Goal: Register for event/course

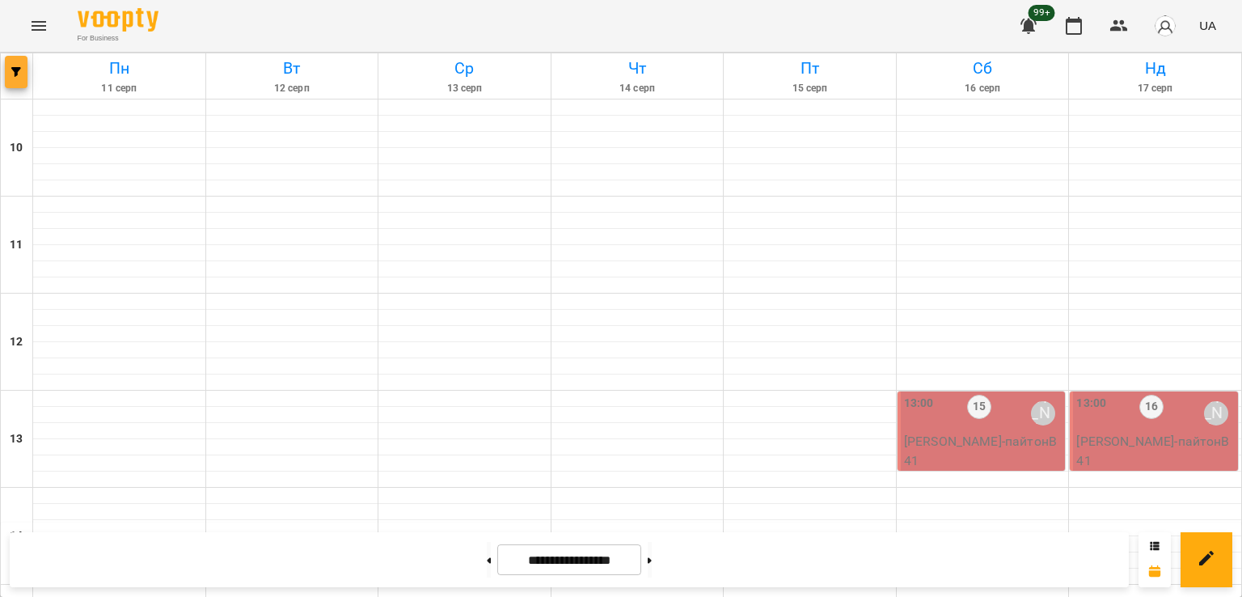
click at [26, 72] on span "button" at bounding box center [16, 72] width 23 height 10
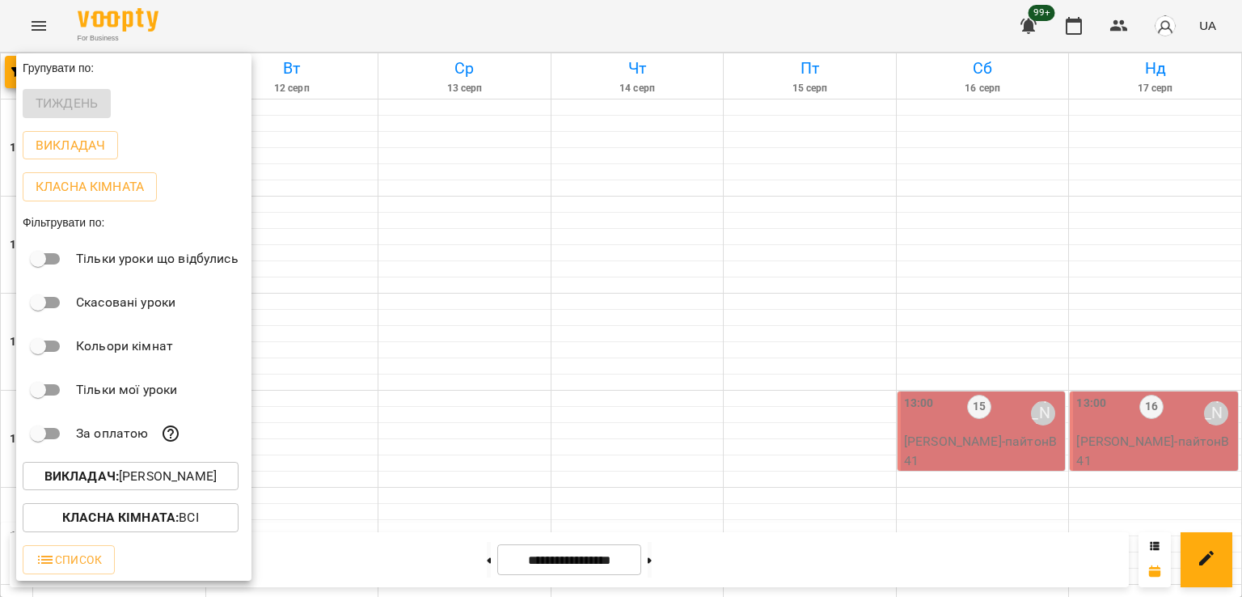
click at [139, 482] on p "Викладач : [PERSON_NAME]" at bounding box center [130, 476] width 172 height 19
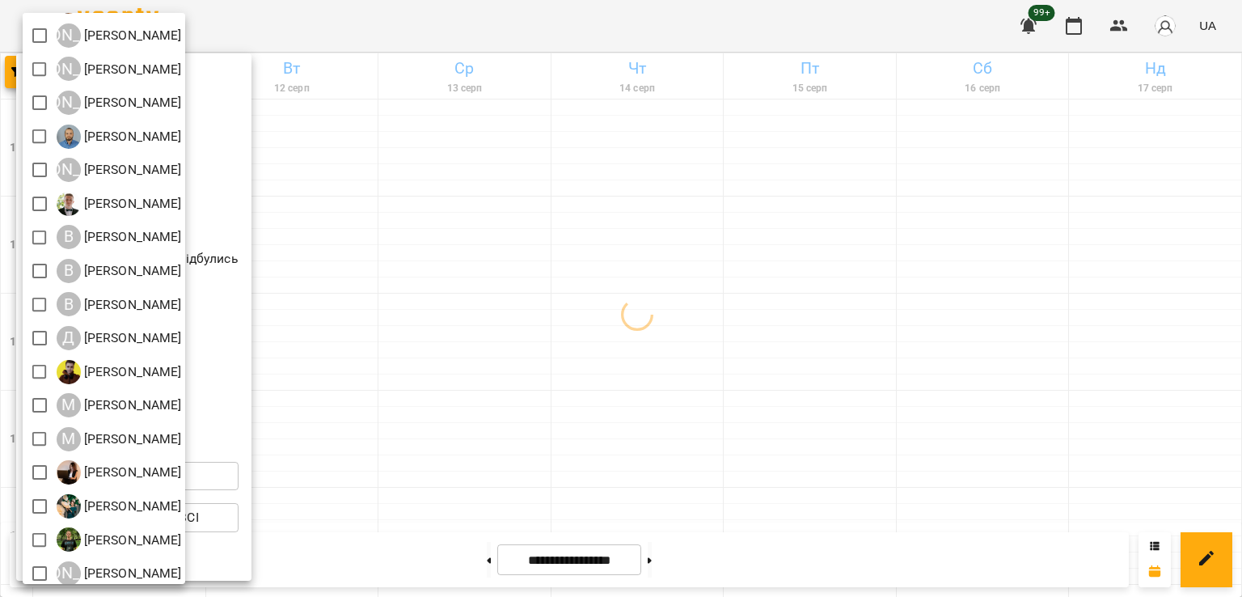
scroll to position [104, 0]
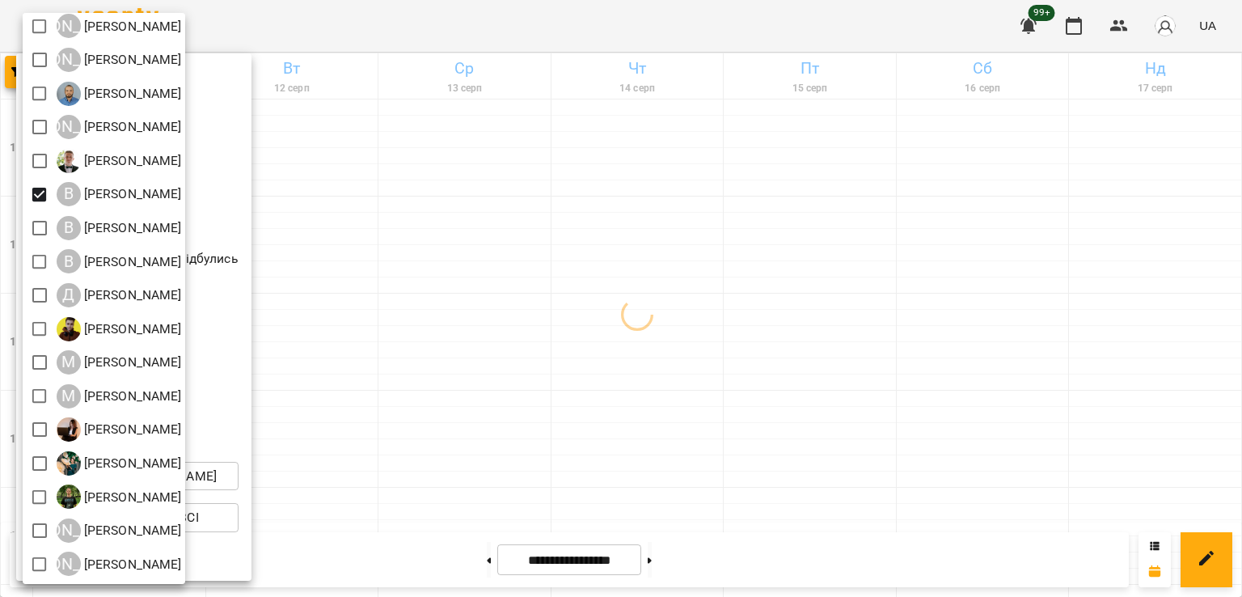
click at [647, 327] on div at bounding box center [621, 298] width 1242 height 597
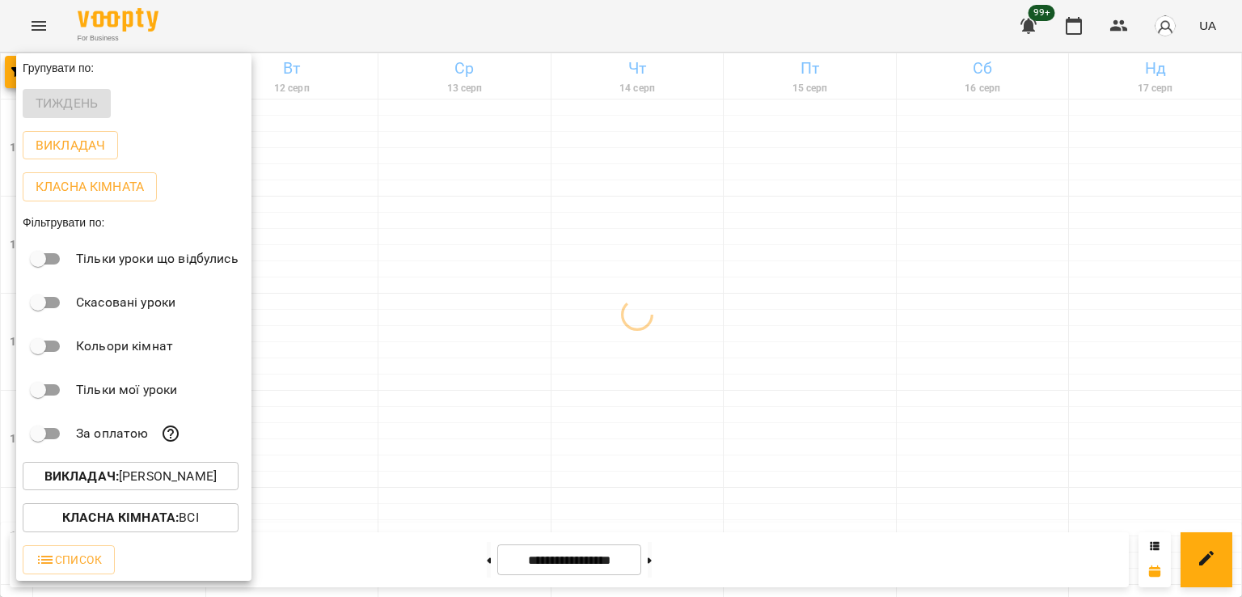
click at [564, 306] on div at bounding box center [621, 298] width 1242 height 597
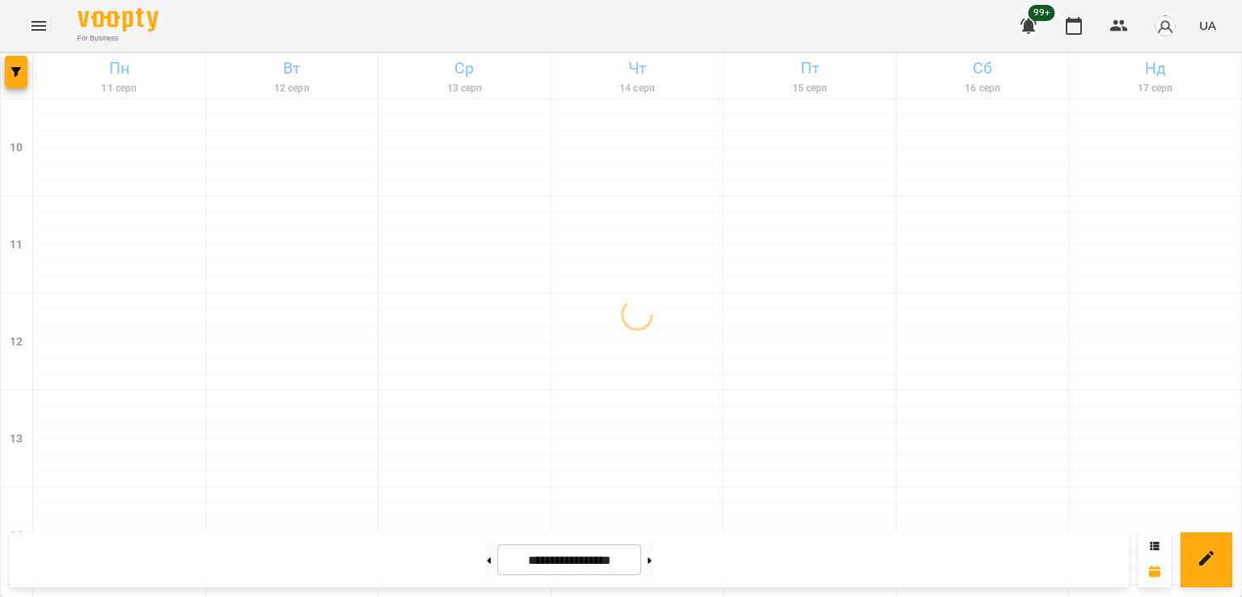
scroll to position [647, 0]
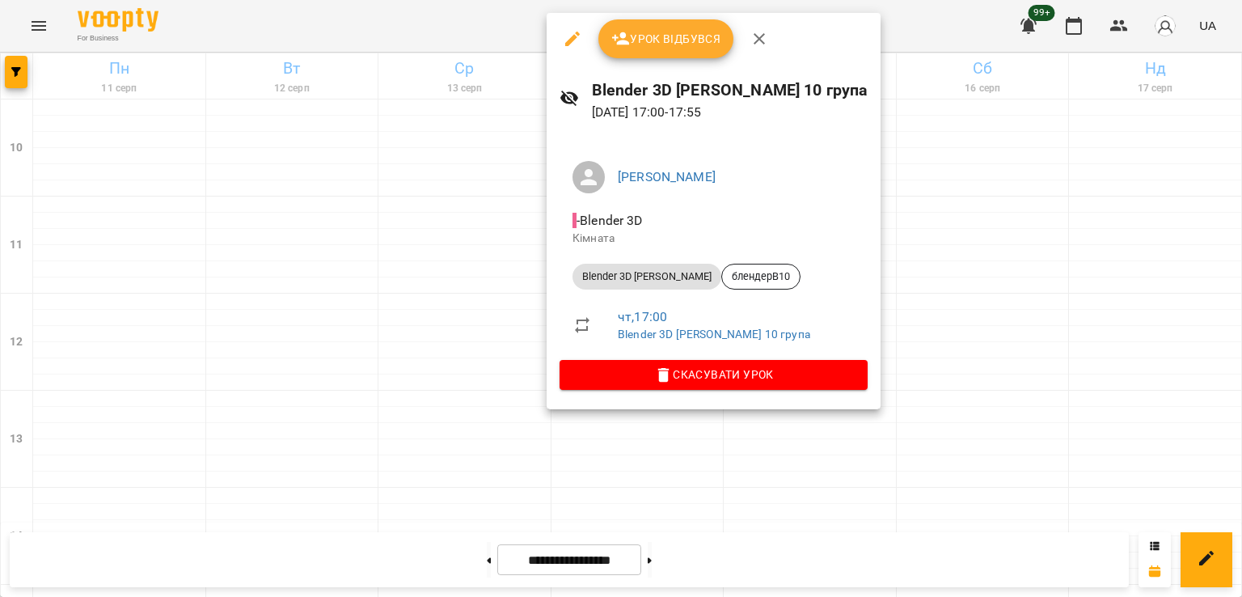
click at [414, 344] on div at bounding box center [621, 298] width 1242 height 597
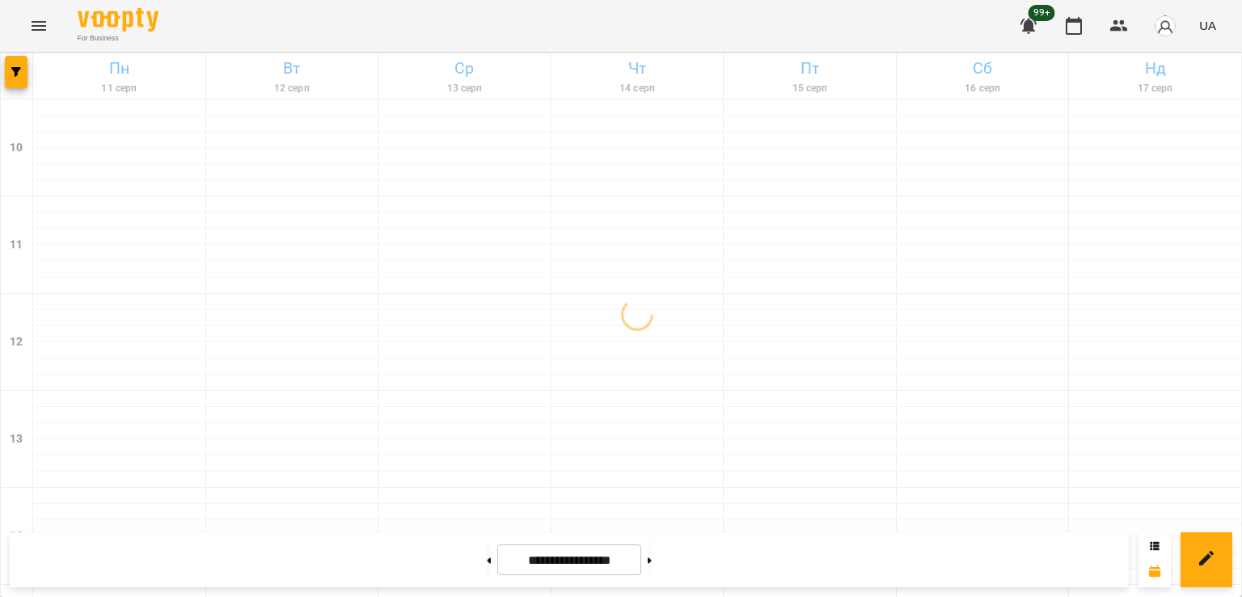
scroll to position [594, 0]
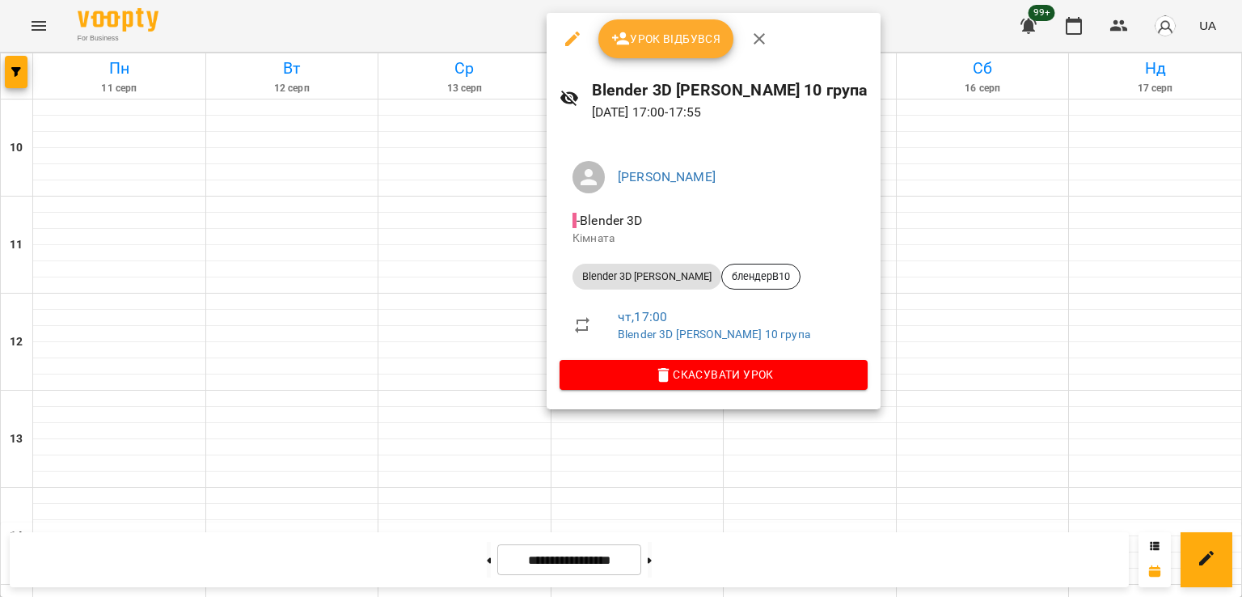
click at [854, 226] on div at bounding box center [621, 298] width 1242 height 597
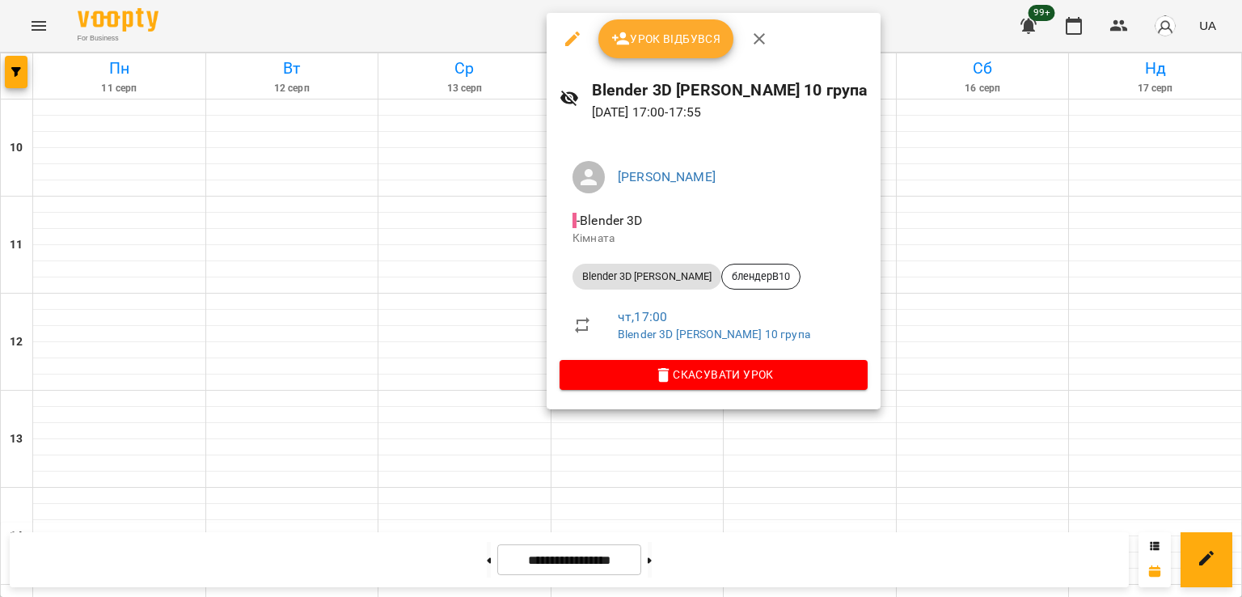
click at [422, 251] on div at bounding box center [621, 298] width 1242 height 597
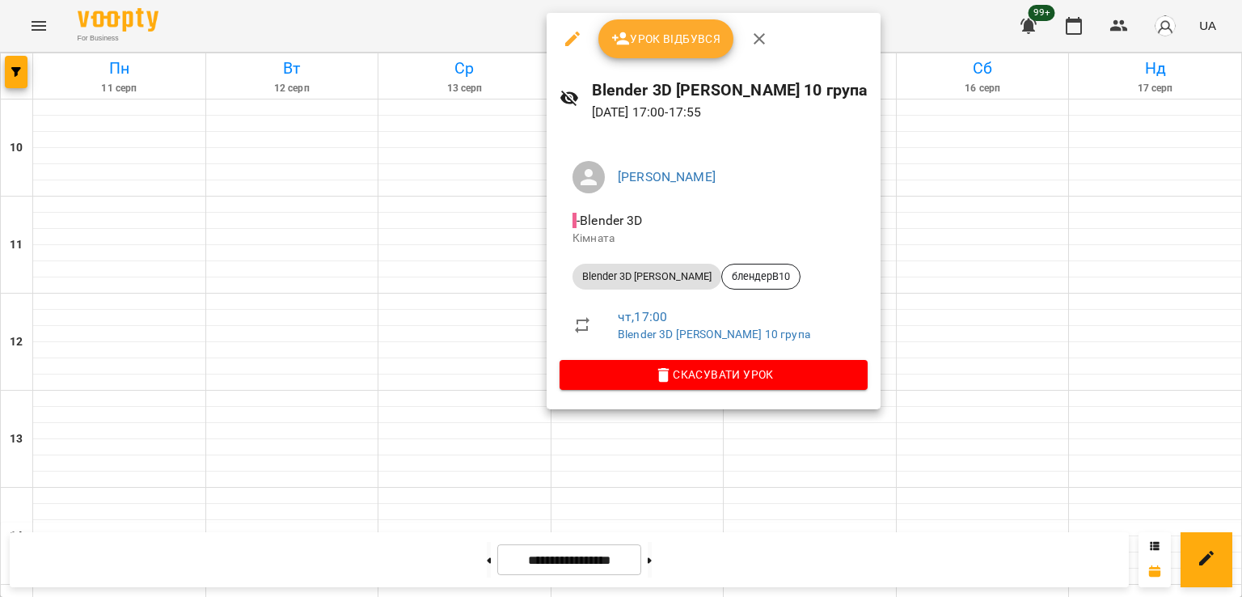
click at [420, 155] on div at bounding box center [621, 298] width 1242 height 597
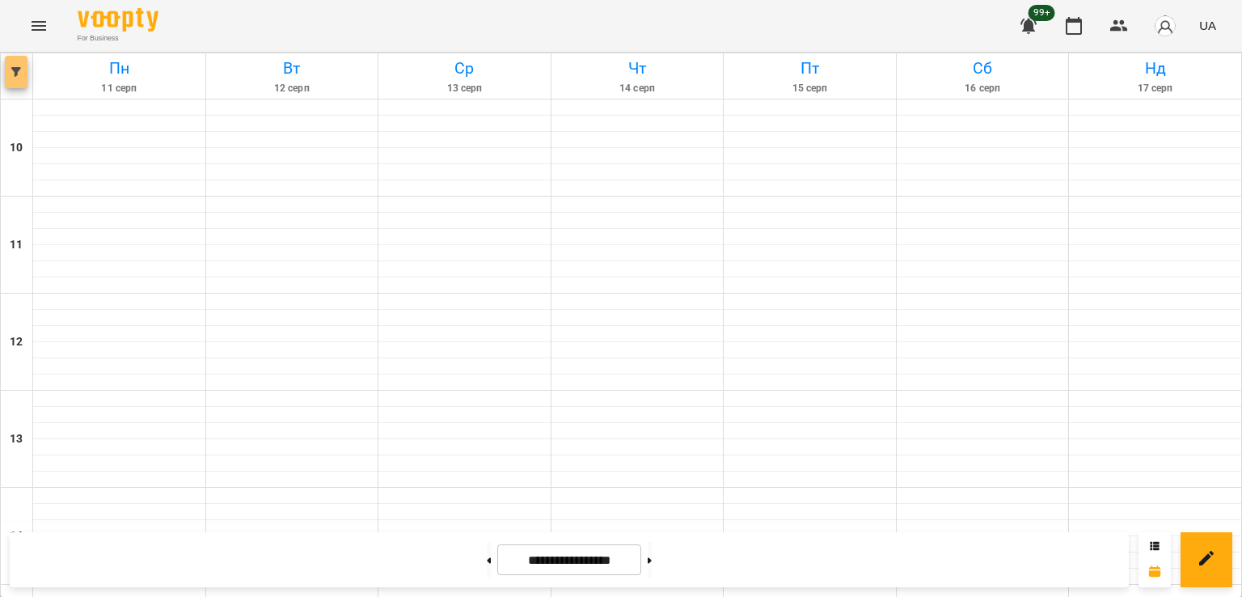
click at [15, 75] on icon "button" at bounding box center [16, 72] width 10 height 10
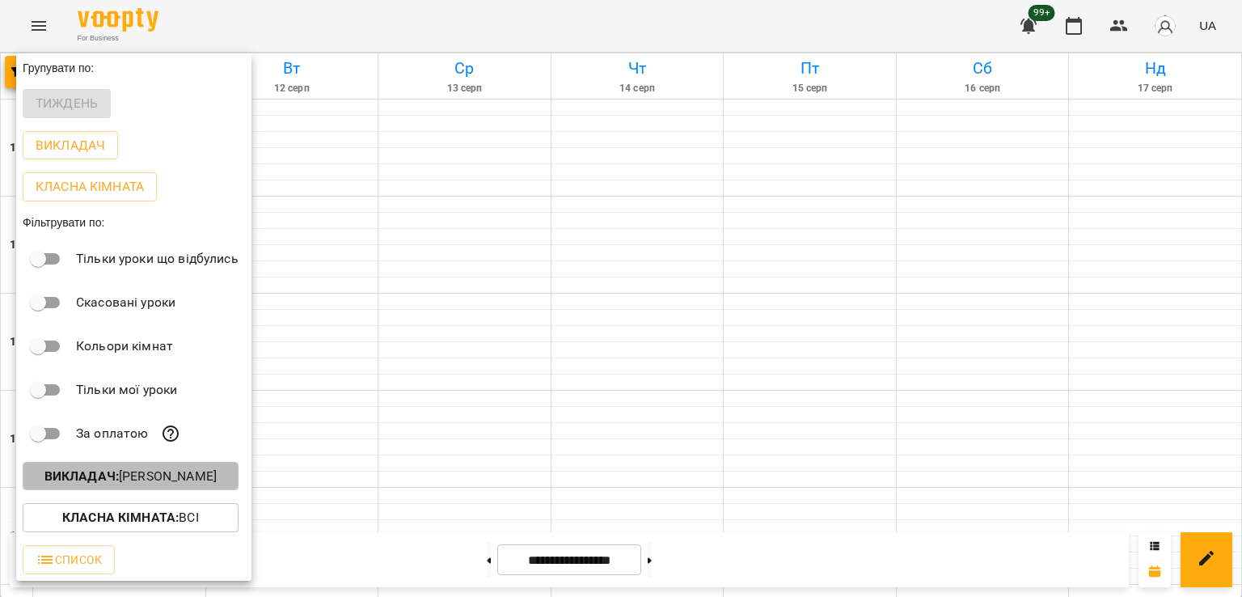
click at [176, 477] on p "Викладач : [PERSON_NAME]" at bounding box center [130, 476] width 172 height 19
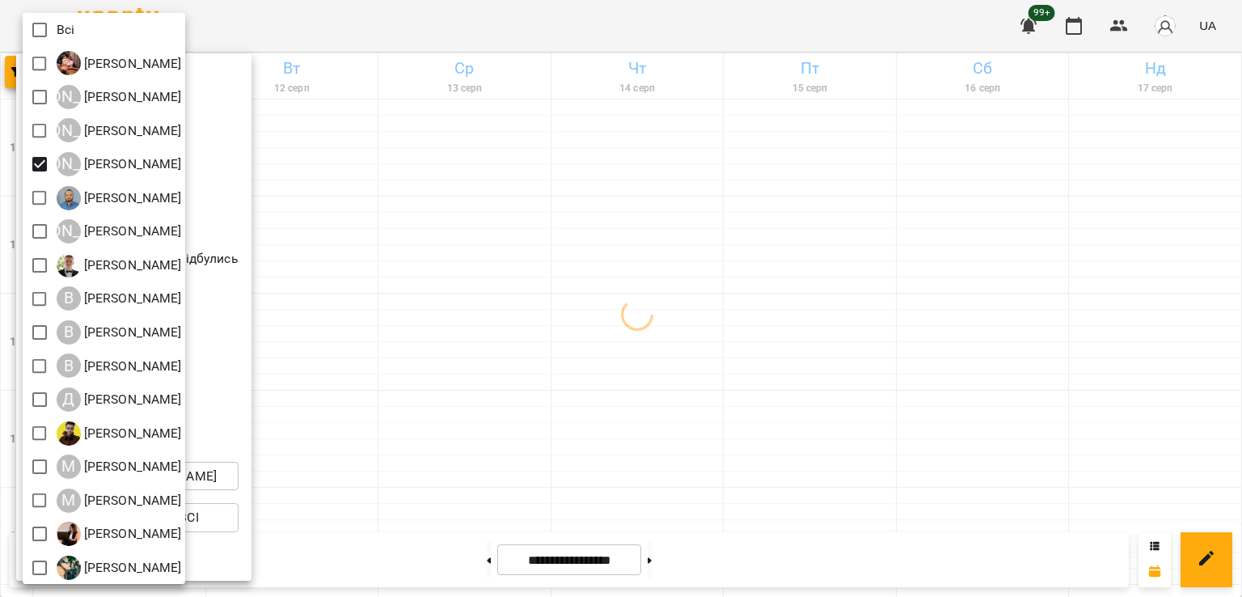
click at [638, 319] on div at bounding box center [621, 298] width 1242 height 597
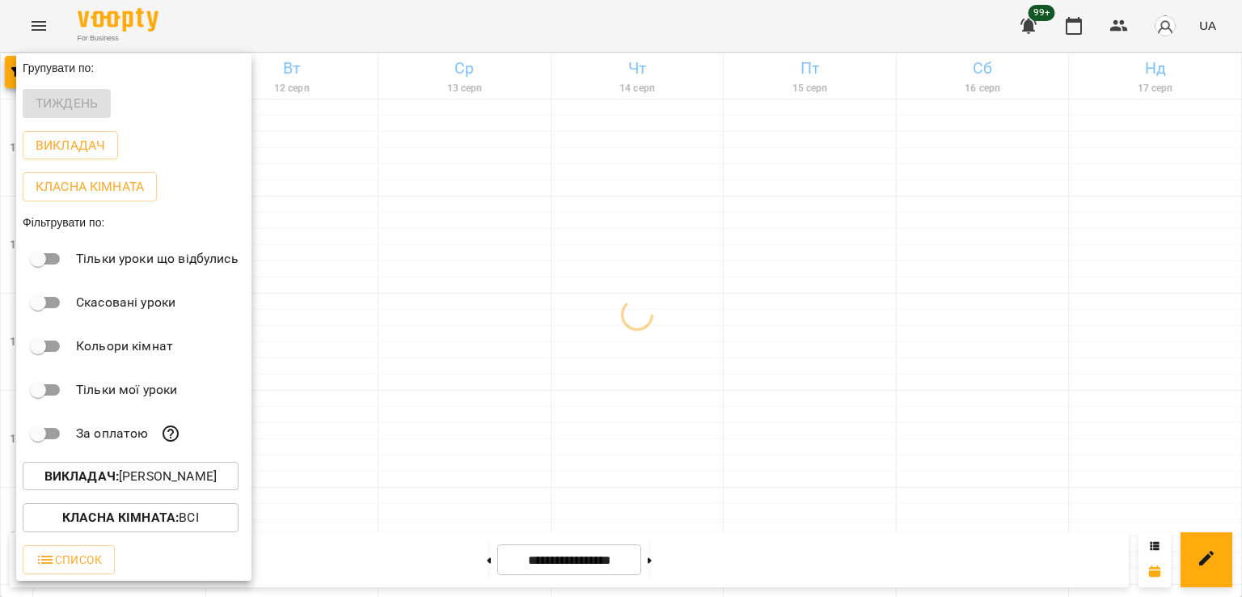
click at [615, 389] on div at bounding box center [621, 298] width 1242 height 597
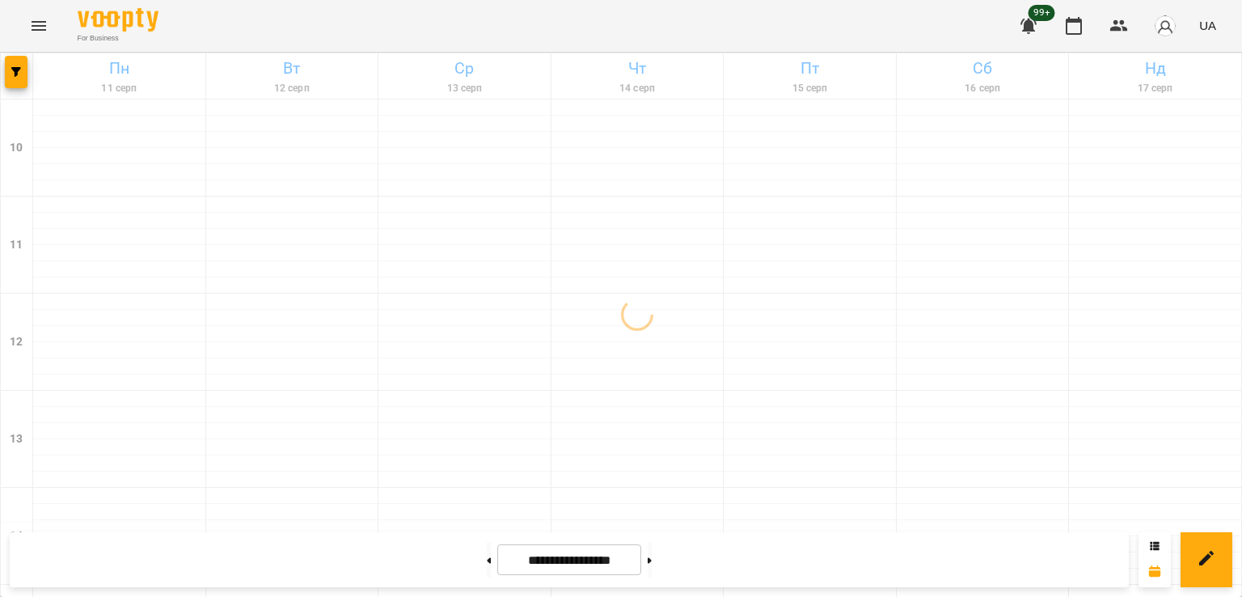
scroll to position [756, 0]
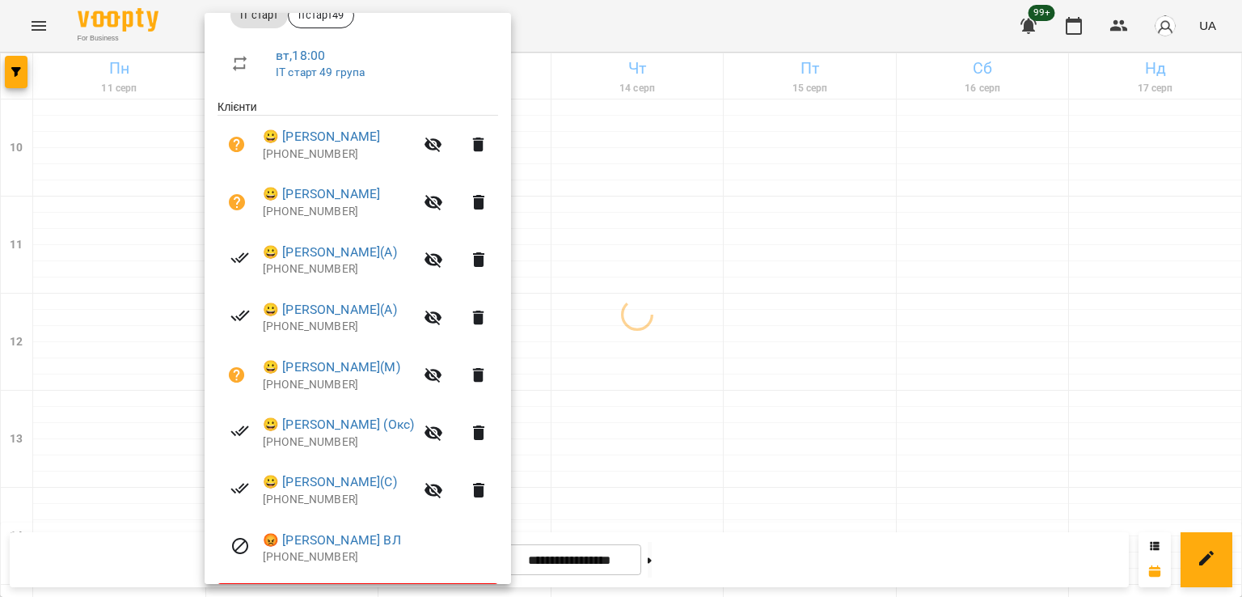
scroll to position [311, 0]
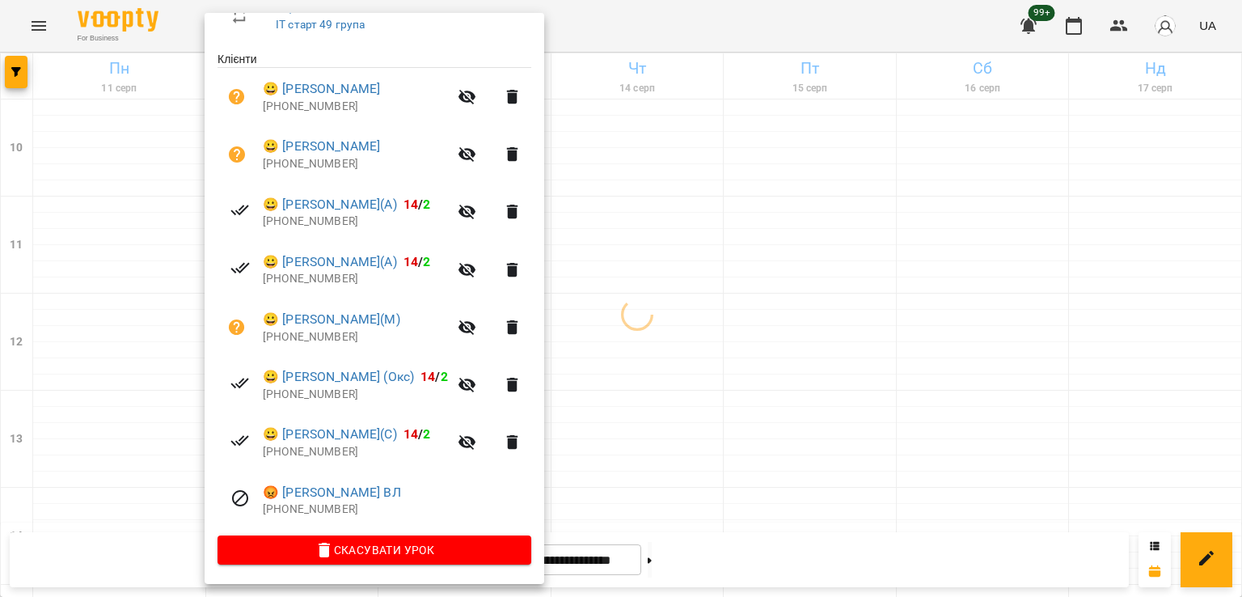
click at [646, 304] on div at bounding box center [621, 298] width 1242 height 597
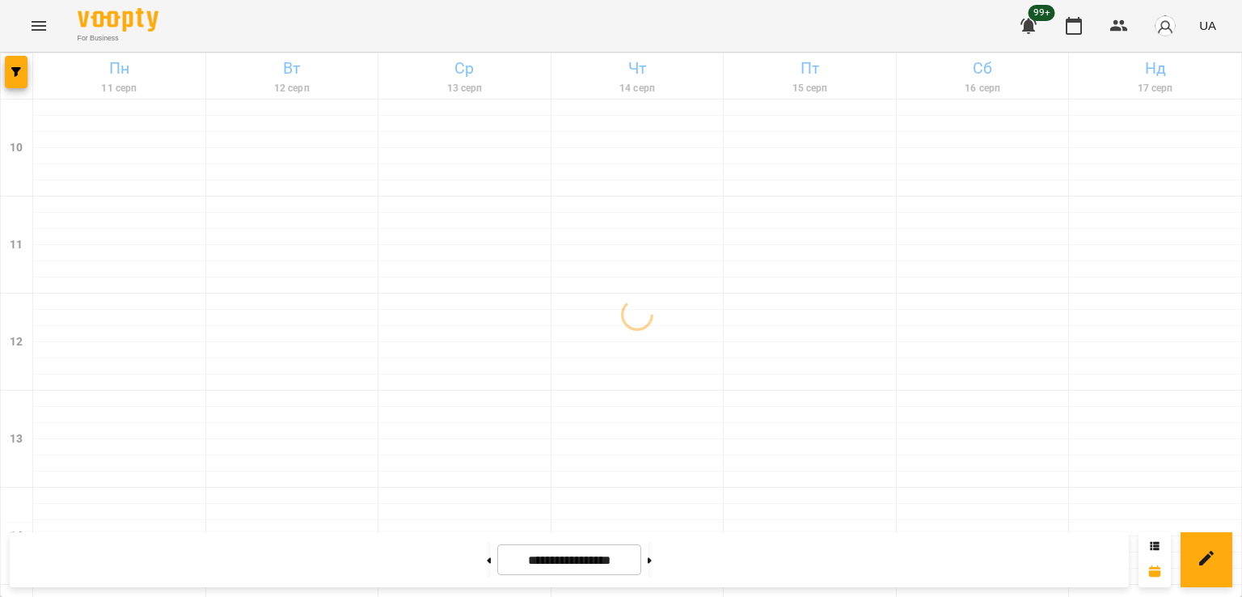
scroll to position [594, 0]
click at [18, 88] on div at bounding box center [17, 75] width 32 height 45
click at [18, 74] on icon "button" at bounding box center [16, 72] width 10 height 10
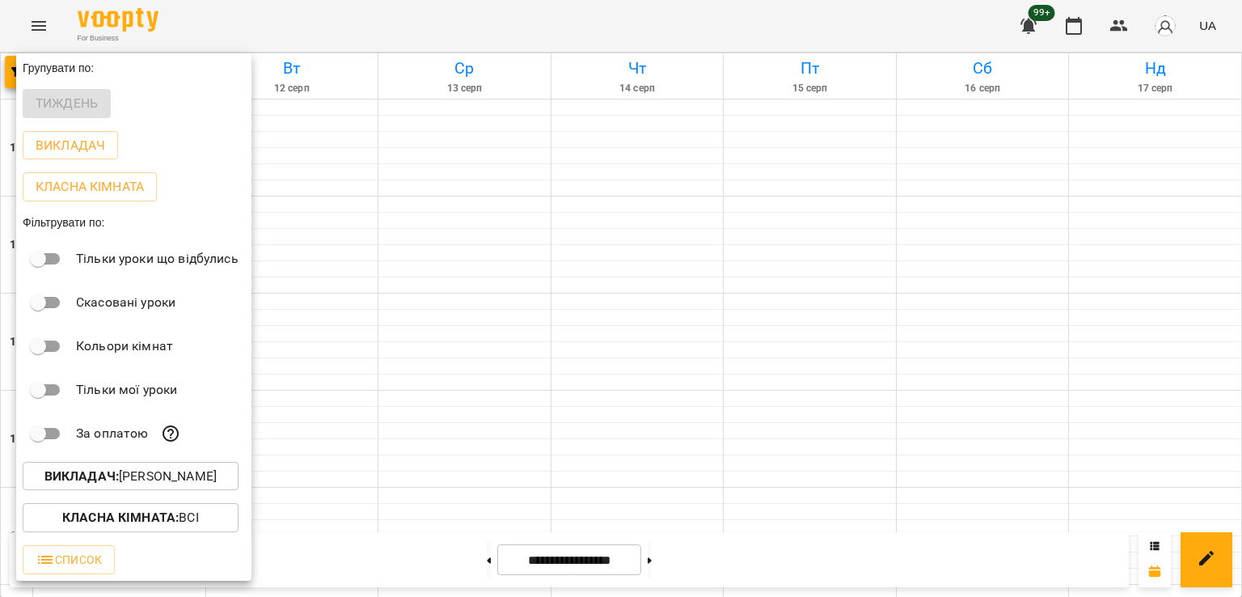
click at [159, 473] on p "Викладач : [PERSON_NAME]" at bounding box center [130, 476] width 172 height 19
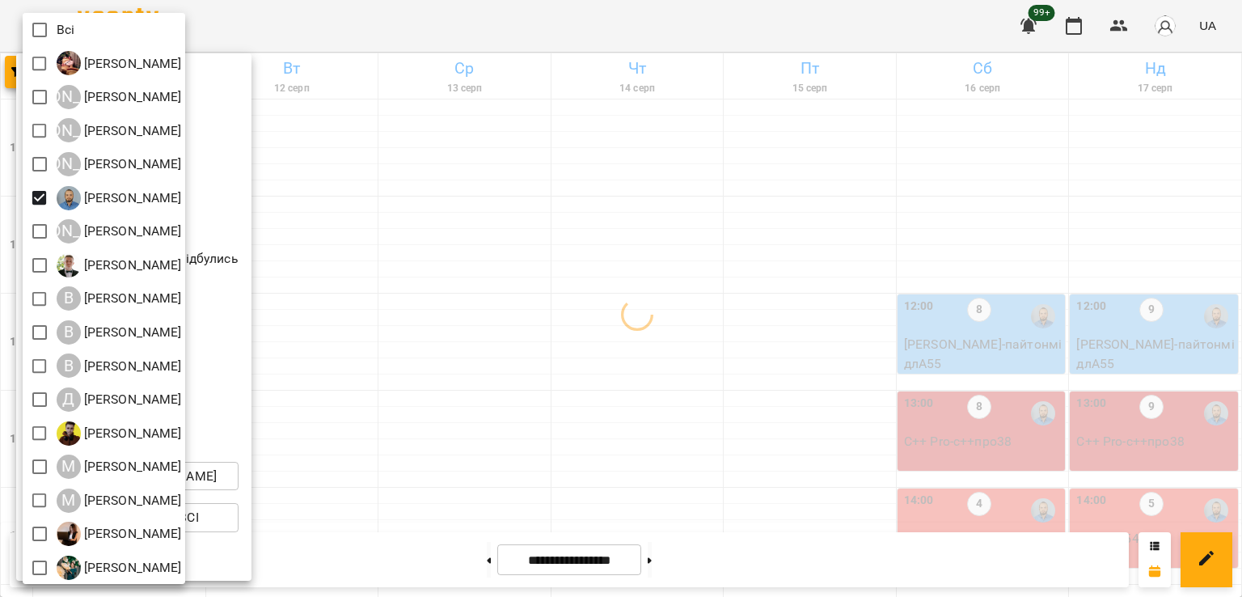
click at [592, 360] on div at bounding box center [621, 298] width 1242 height 597
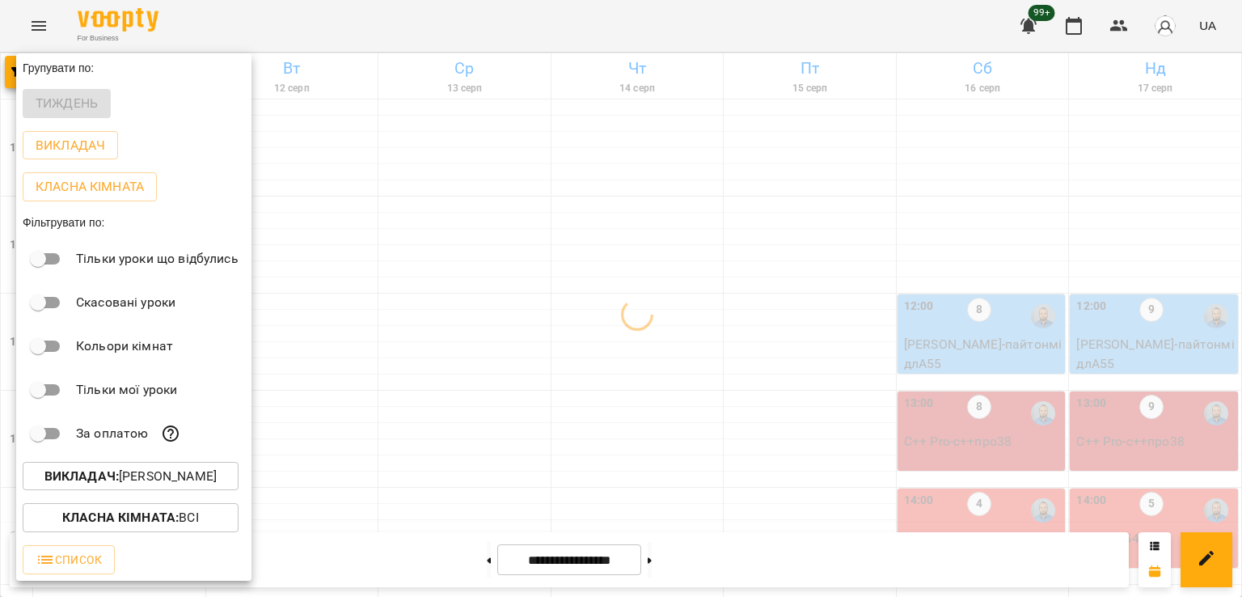
click at [323, 279] on div at bounding box center [621, 298] width 1242 height 597
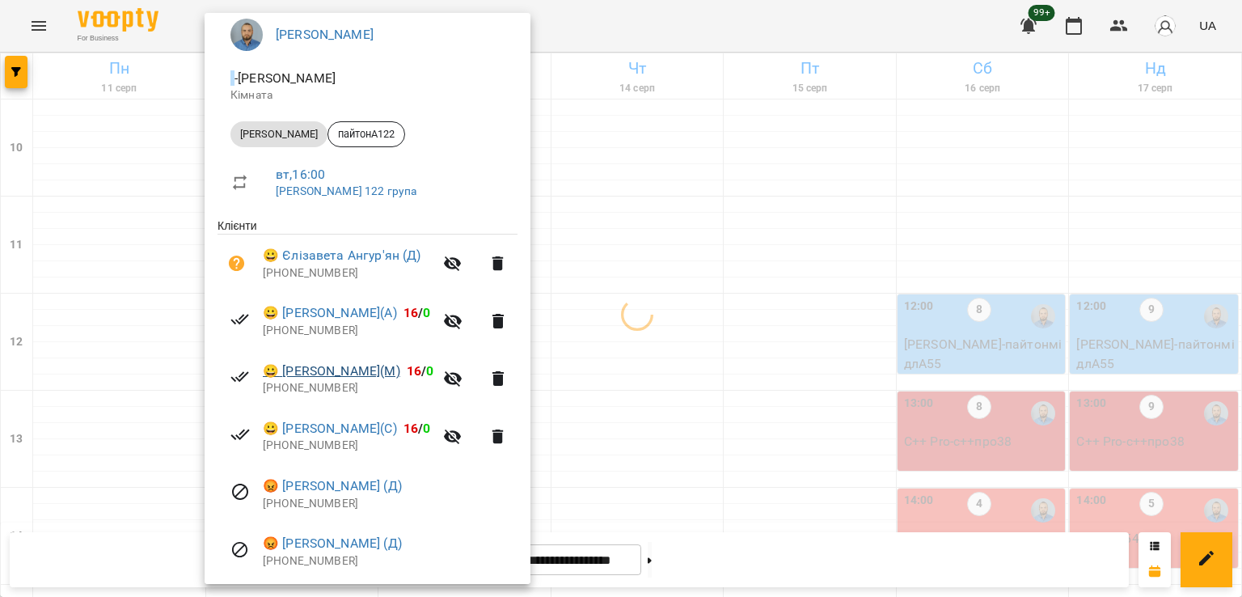
scroll to position [253, 0]
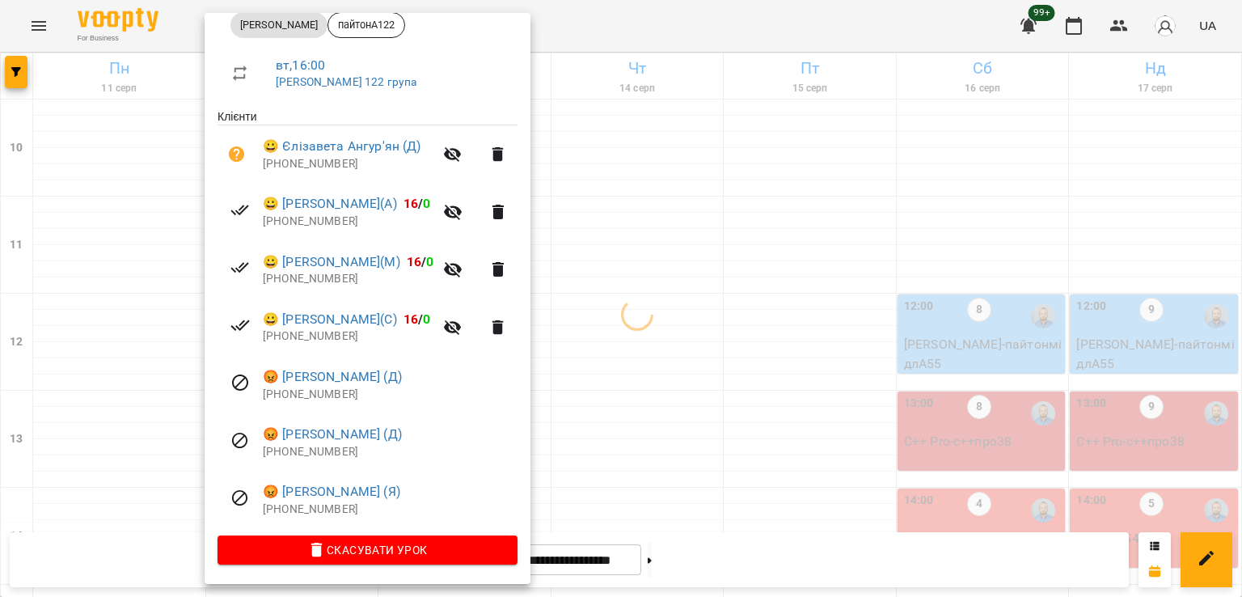
click at [649, 389] on div at bounding box center [621, 298] width 1242 height 597
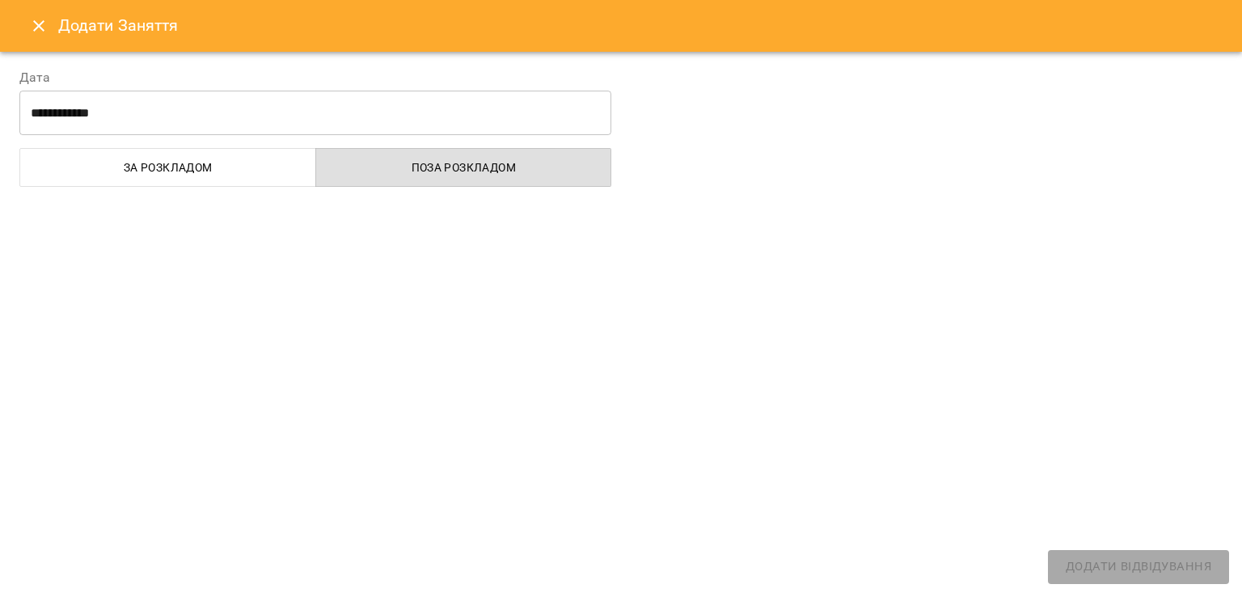
select select
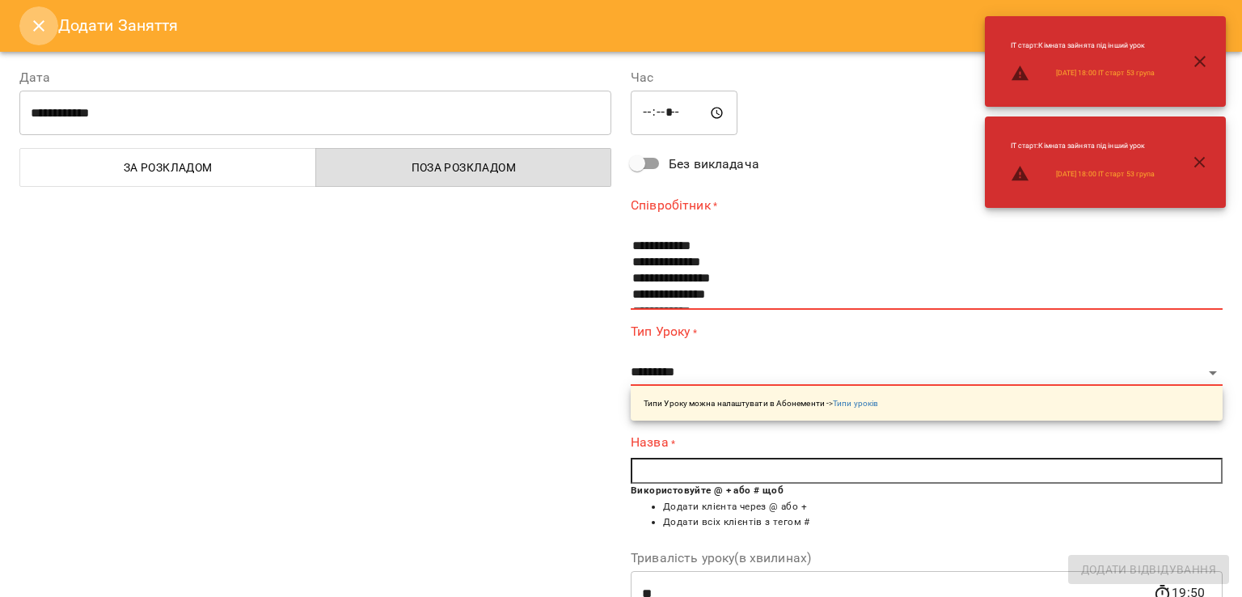
click at [34, 26] on icon "Close" at bounding box center [38, 25] width 19 height 19
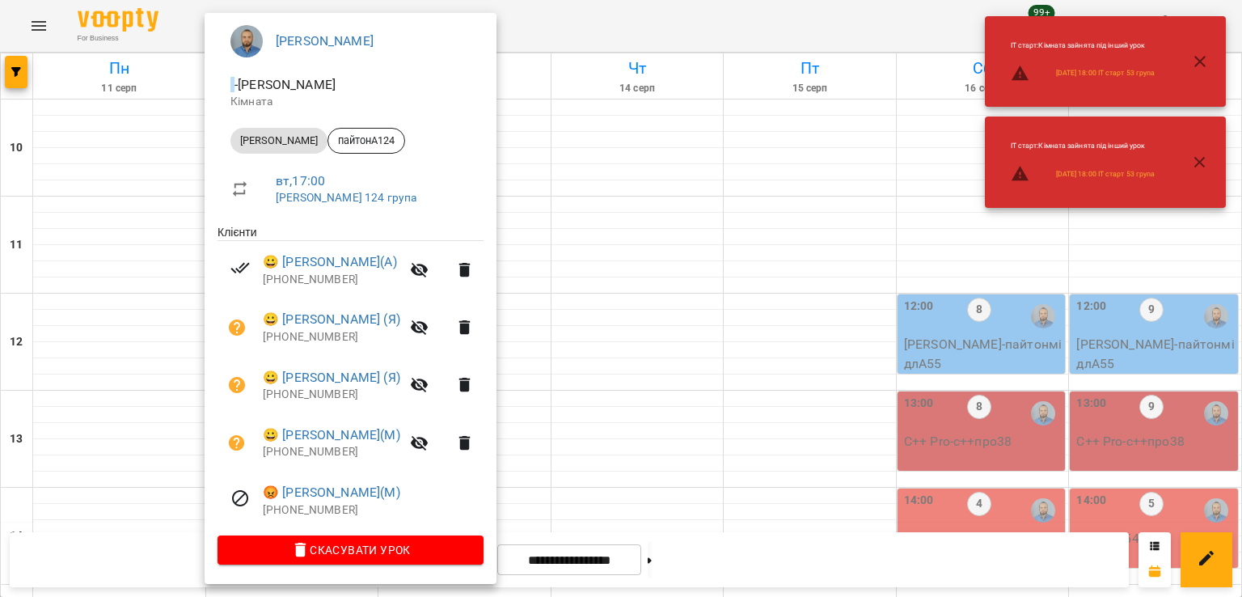
scroll to position [138, 0]
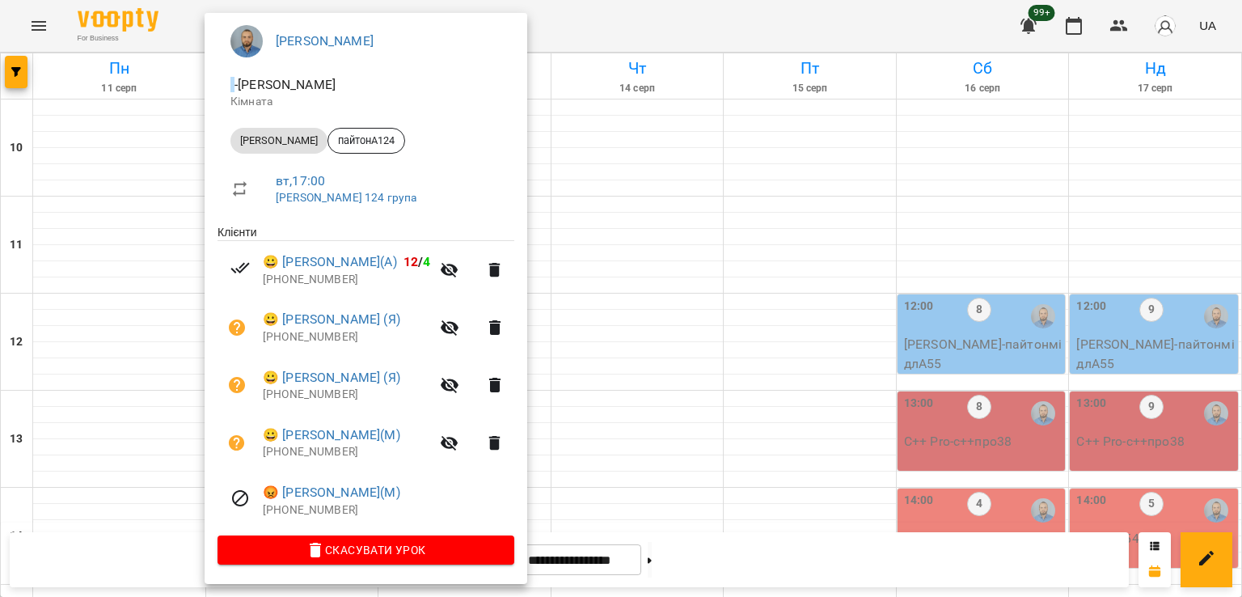
click at [634, 324] on div at bounding box center [621, 298] width 1242 height 597
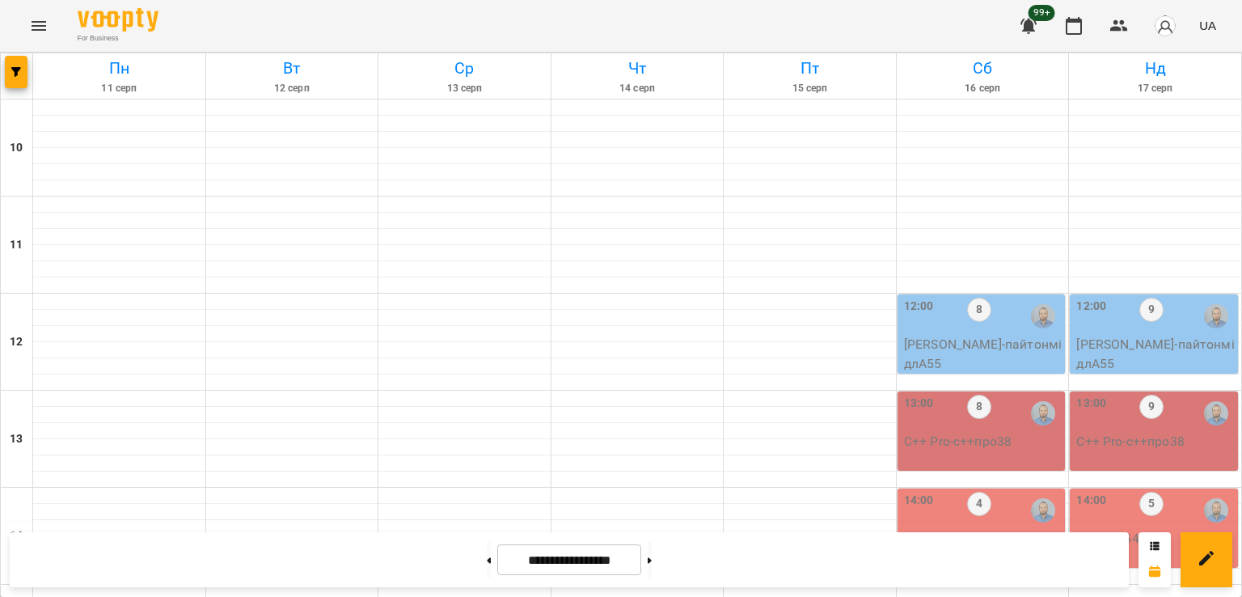
scroll to position [837, 0]
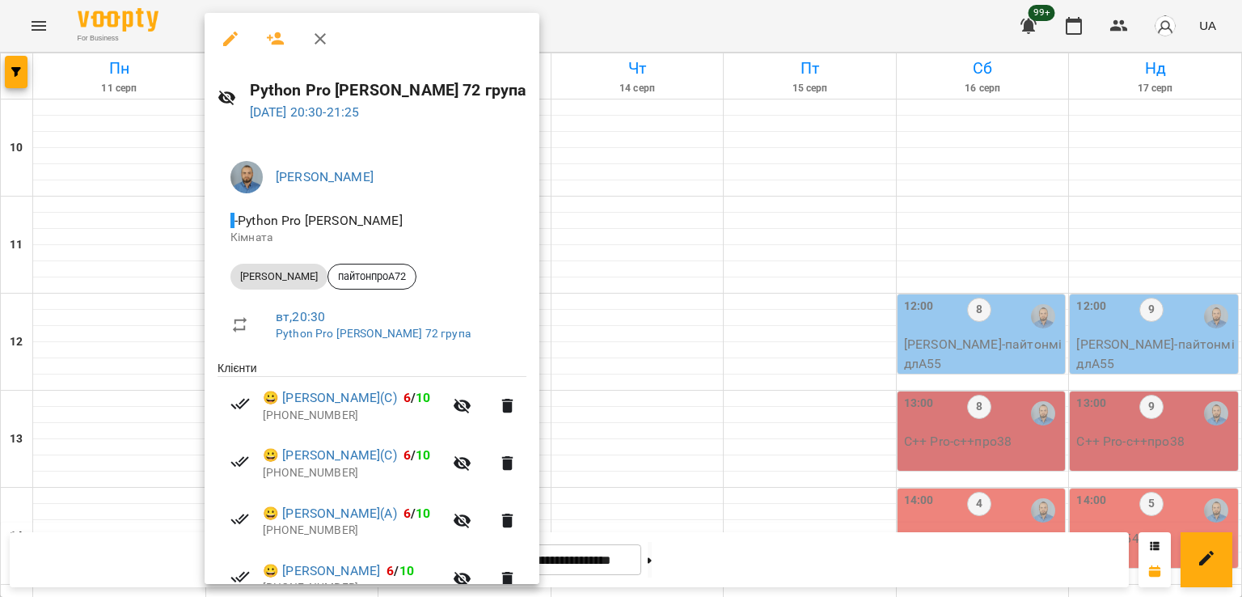
click at [161, 330] on div at bounding box center [621, 298] width 1242 height 597
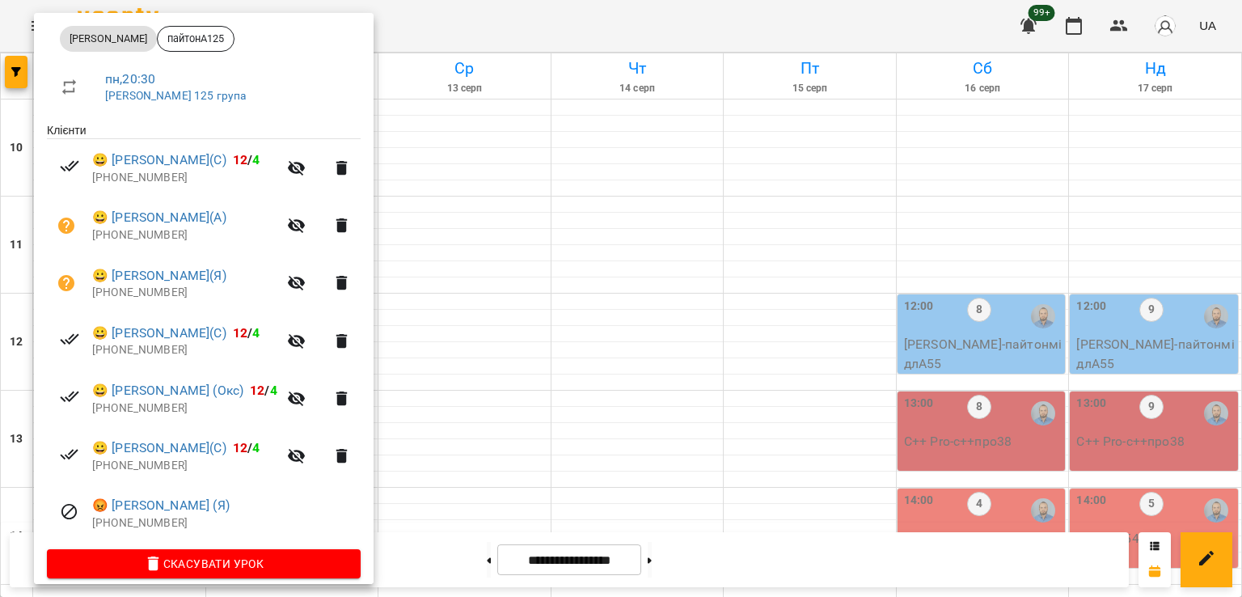
scroll to position [253, 0]
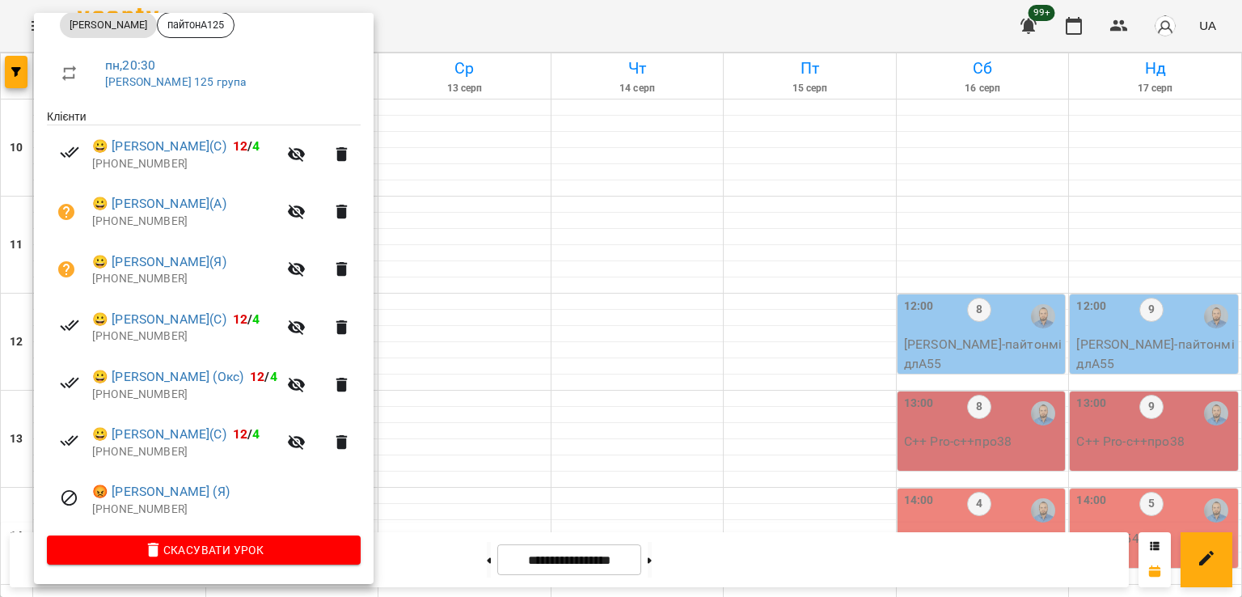
click at [497, 321] on div at bounding box center [621, 298] width 1242 height 597
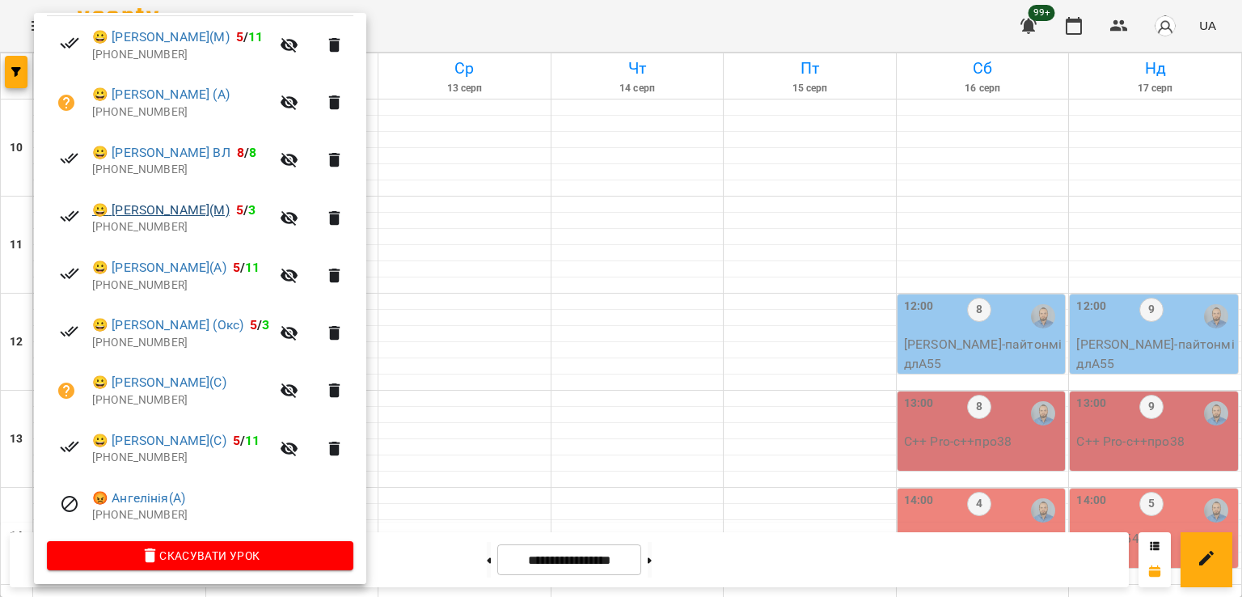
scroll to position [369, 0]
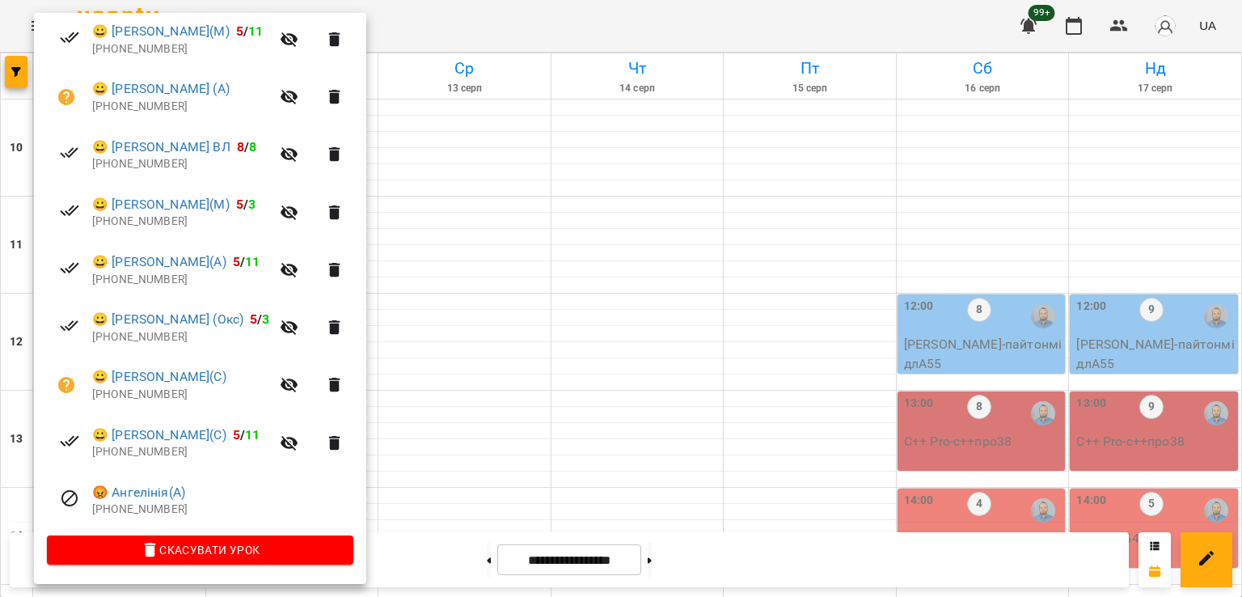
click at [505, 326] on div at bounding box center [621, 298] width 1242 height 597
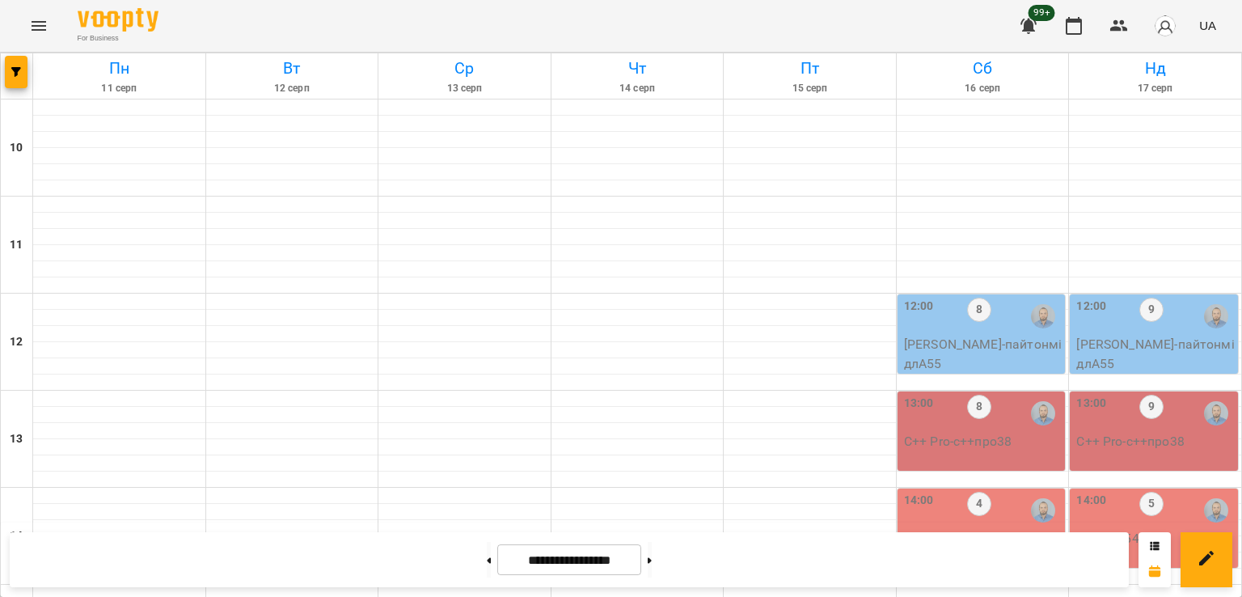
scroll to position [513, 0]
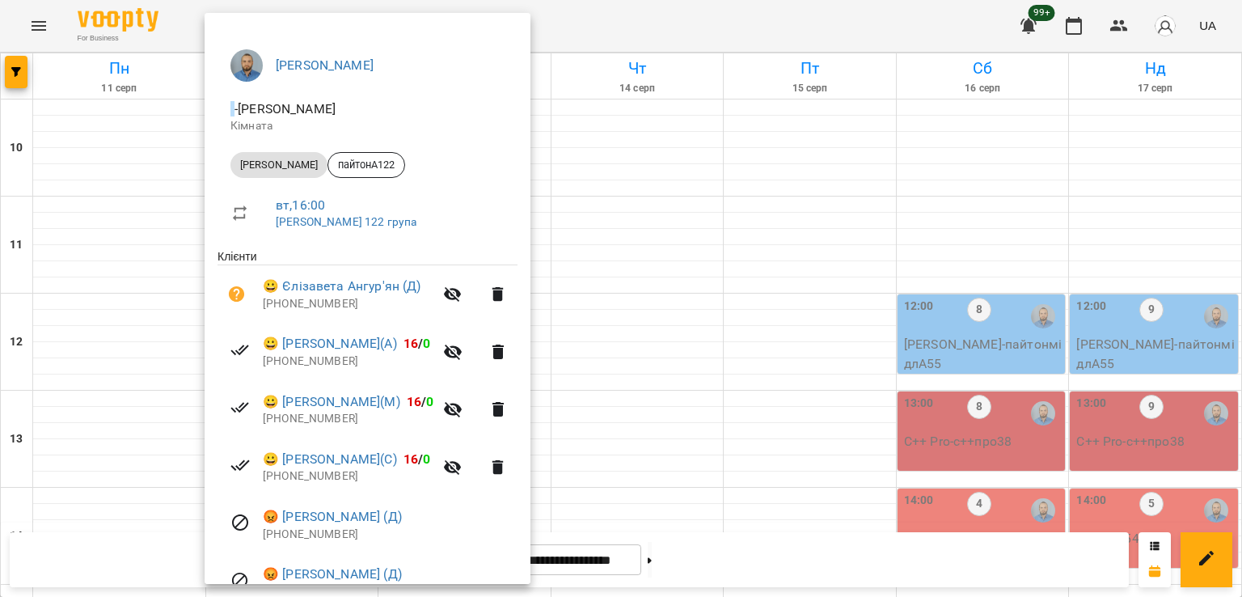
scroll to position [253, 0]
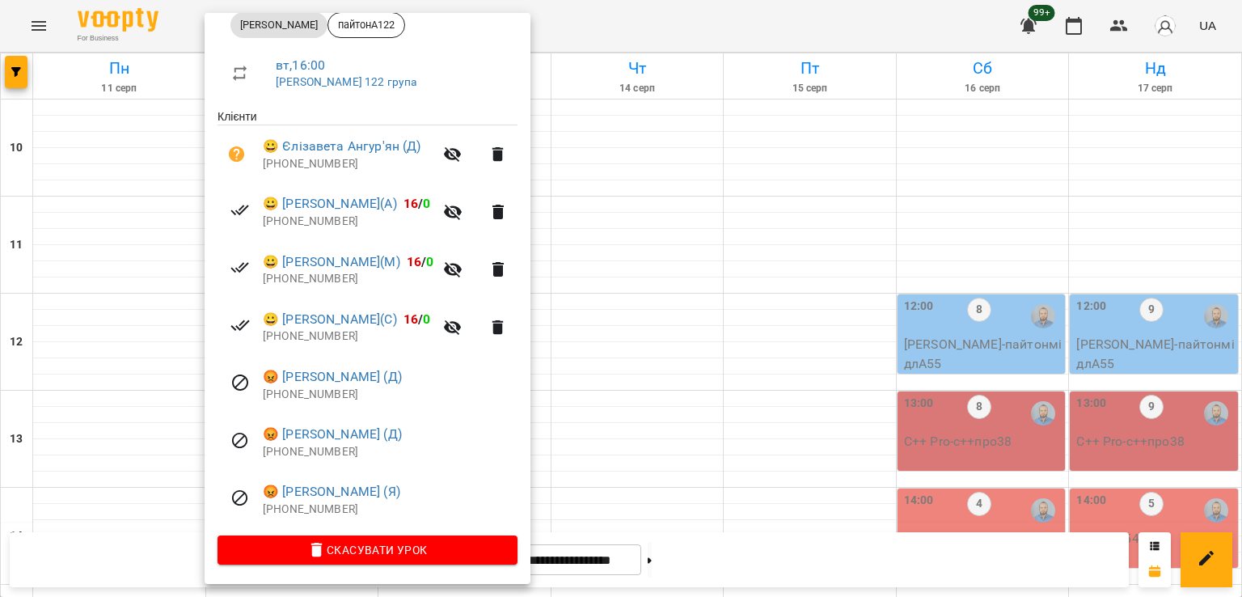
click at [609, 408] on div at bounding box center [621, 298] width 1242 height 597
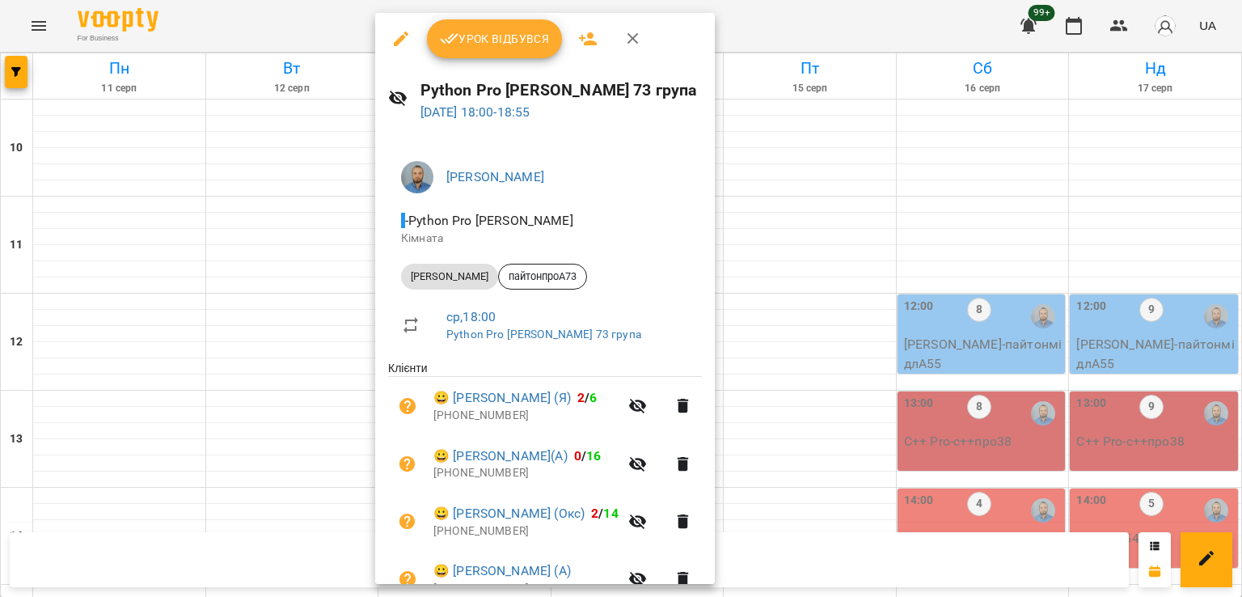
click at [0, 69] on div at bounding box center [621, 298] width 1242 height 597
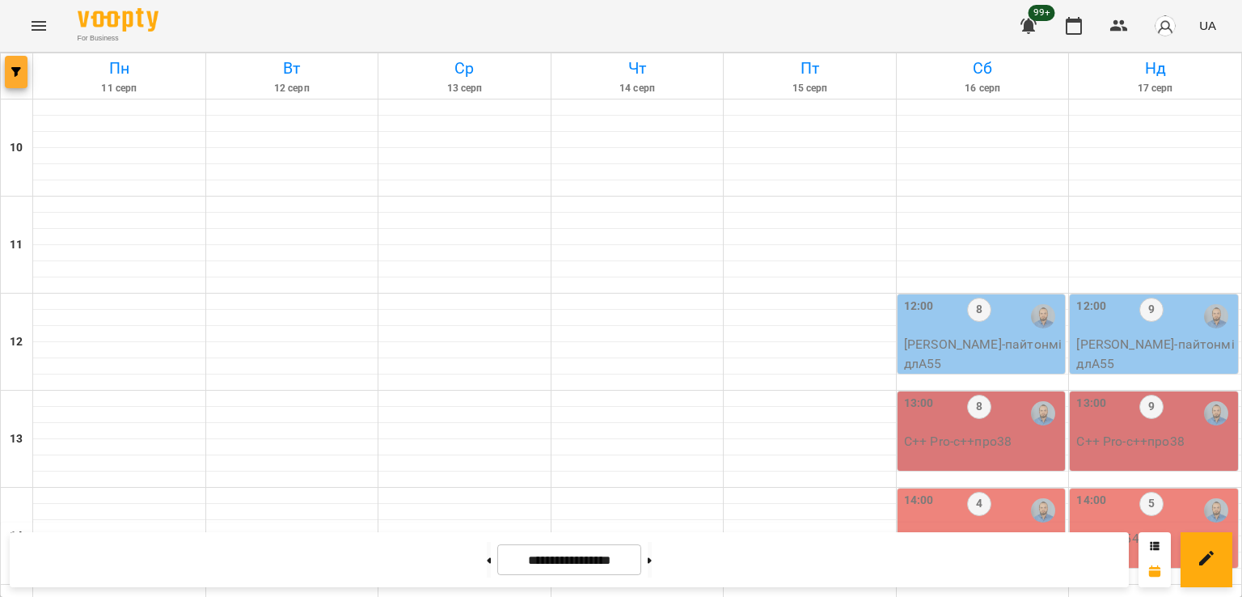
click at [19, 71] on icon "button" at bounding box center [16, 72] width 10 height 10
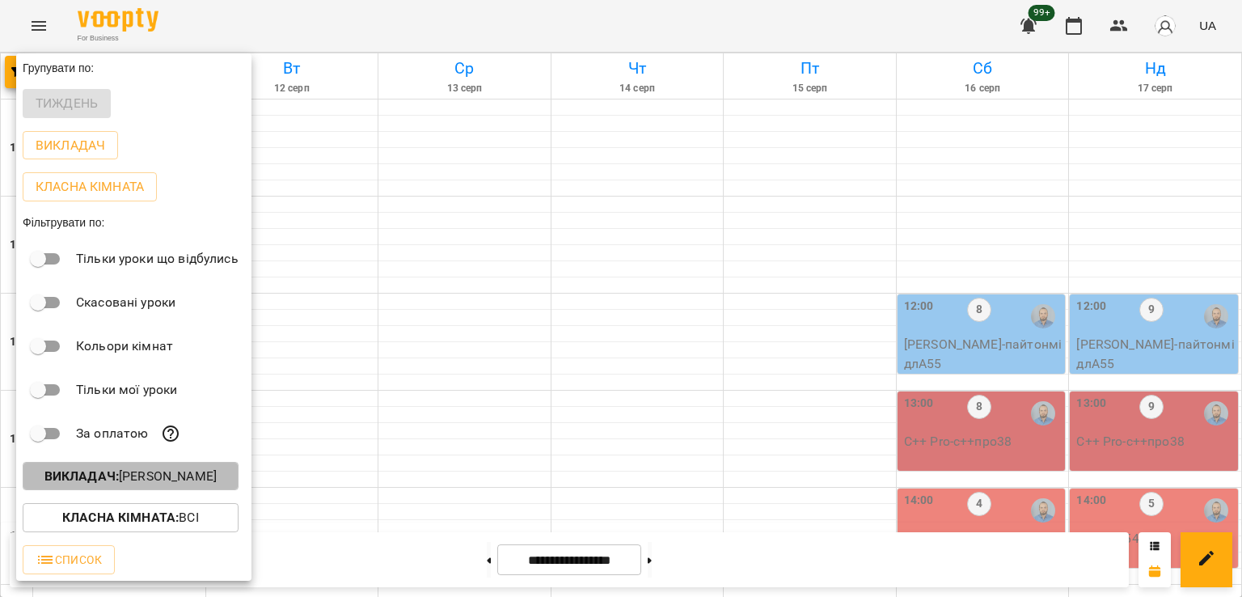
click at [146, 491] on button "Викладач : [PERSON_NAME]" at bounding box center [131, 476] width 216 height 29
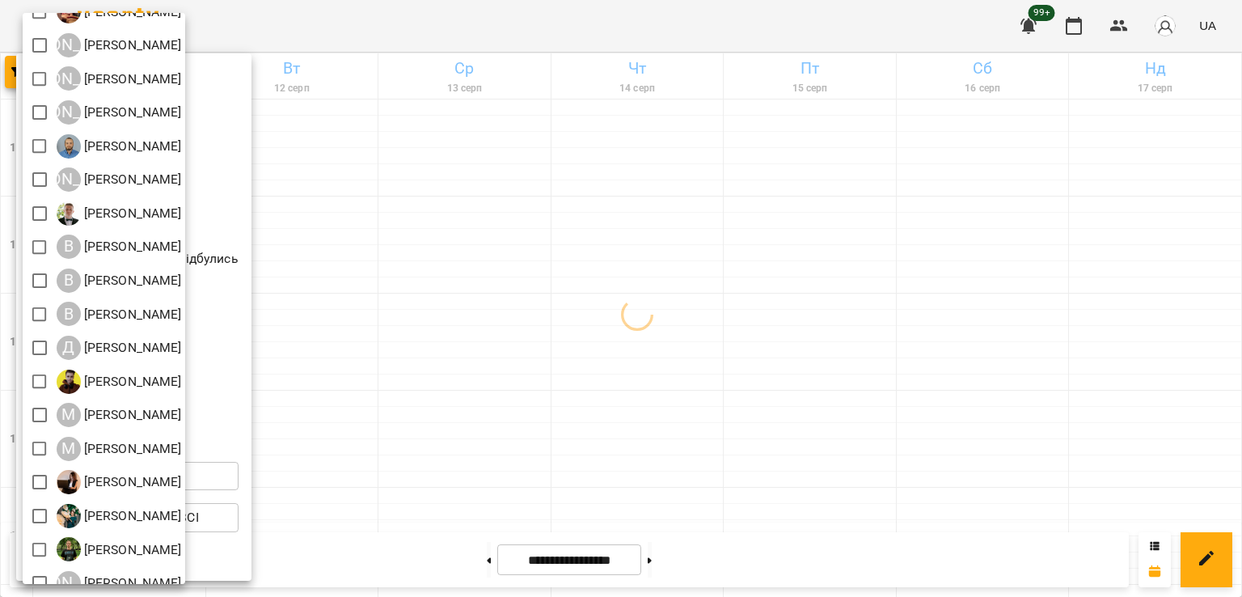
scroll to position [104, 0]
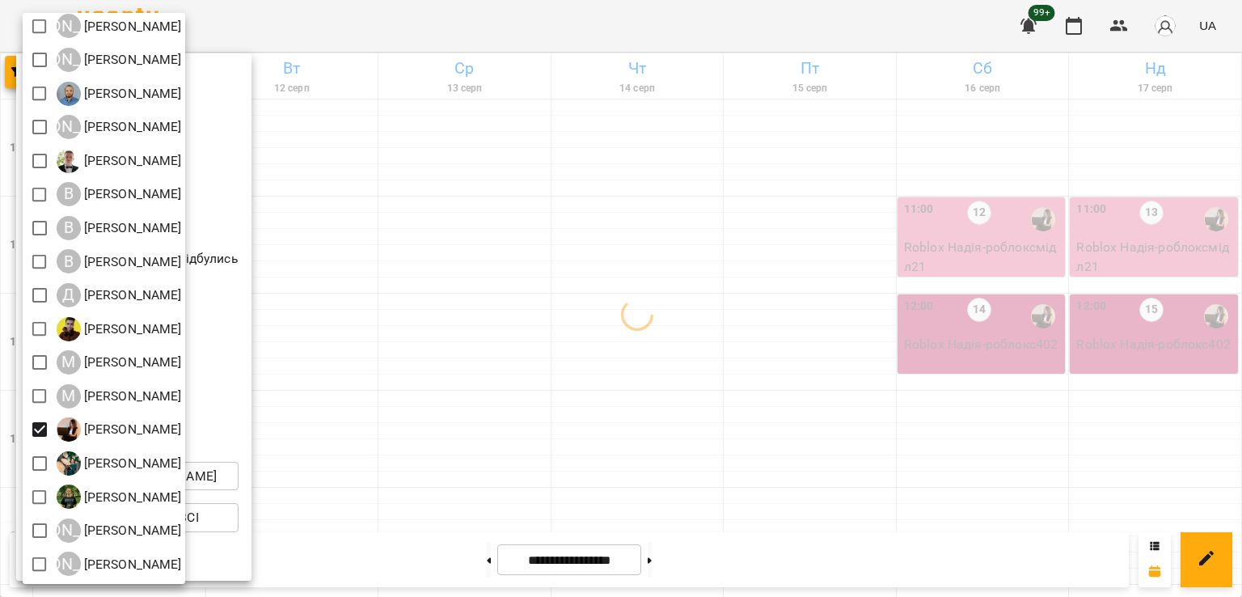
click at [663, 302] on div at bounding box center [621, 298] width 1242 height 597
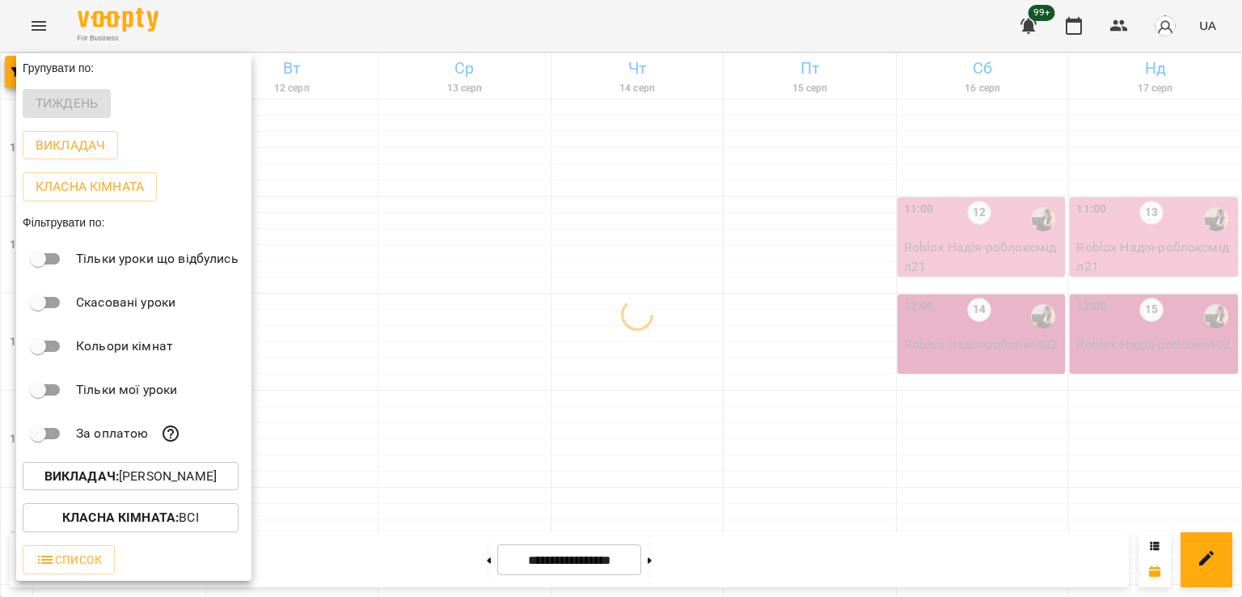
click at [543, 406] on div at bounding box center [621, 298] width 1242 height 597
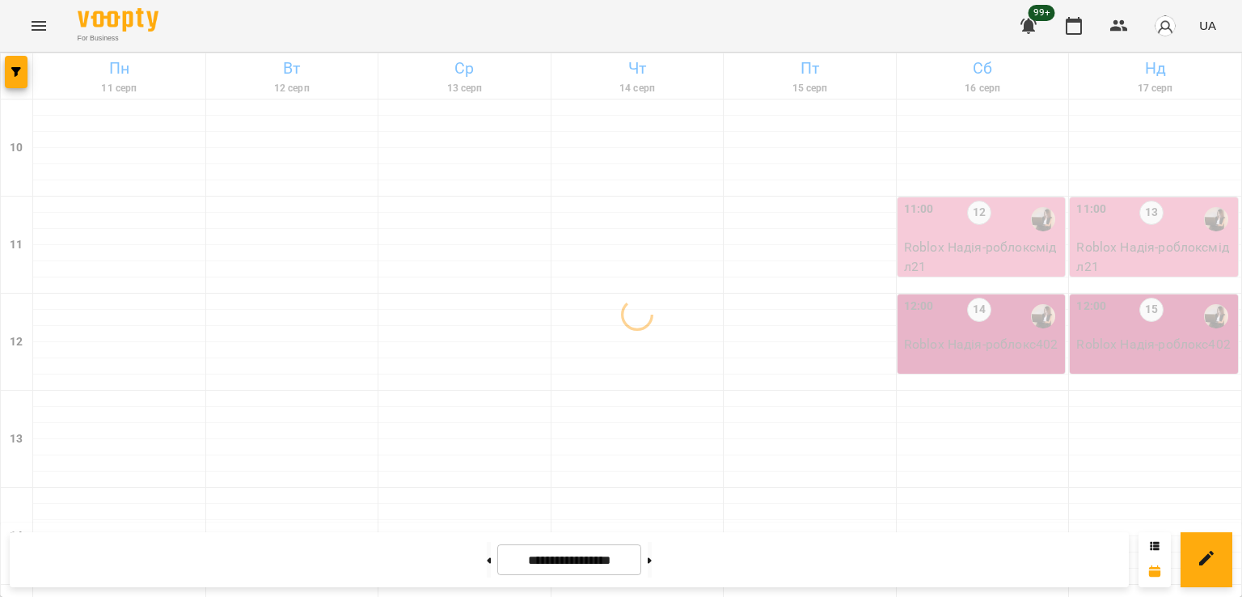
scroll to position [756, 0]
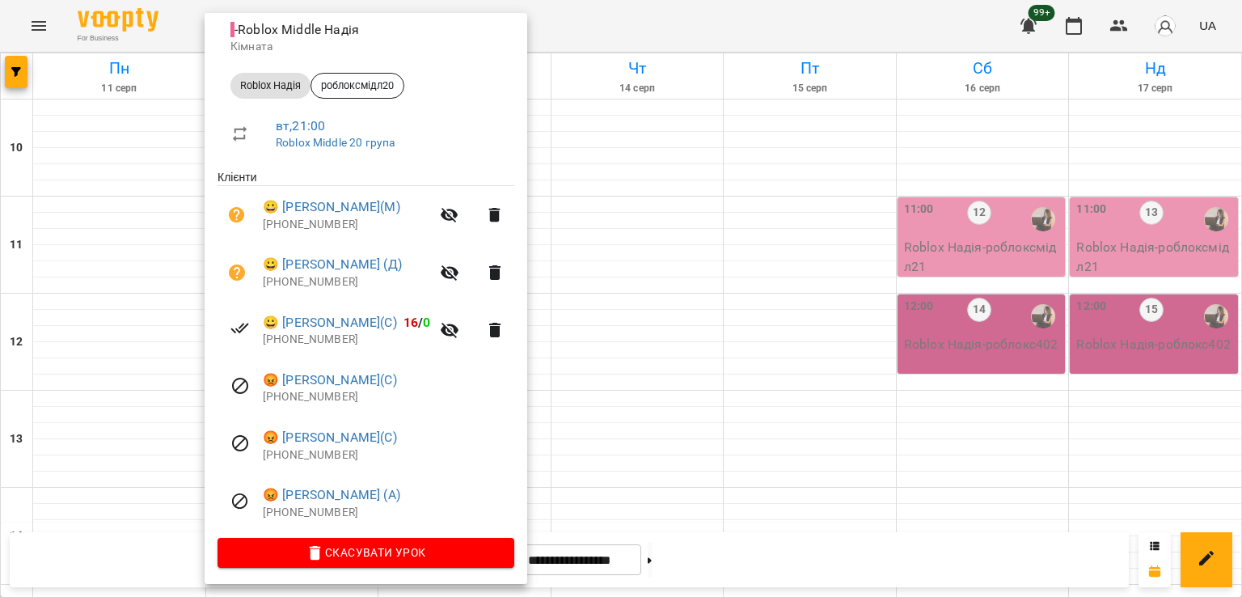
scroll to position [196, 0]
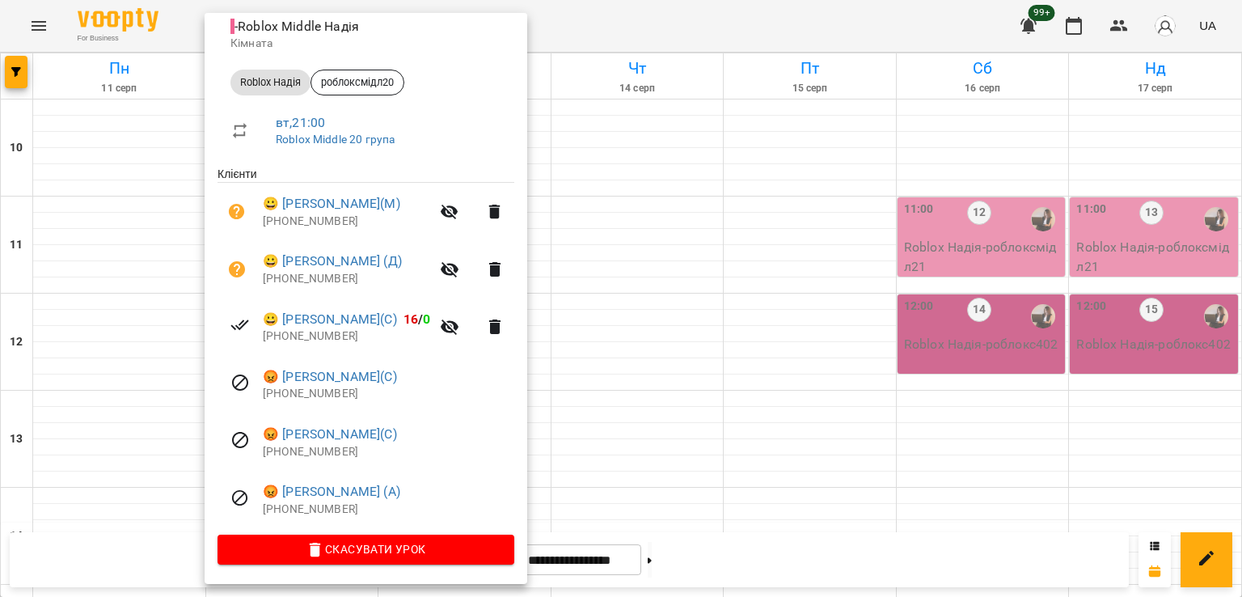
click at [666, 354] on div at bounding box center [621, 298] width 1242 height 597
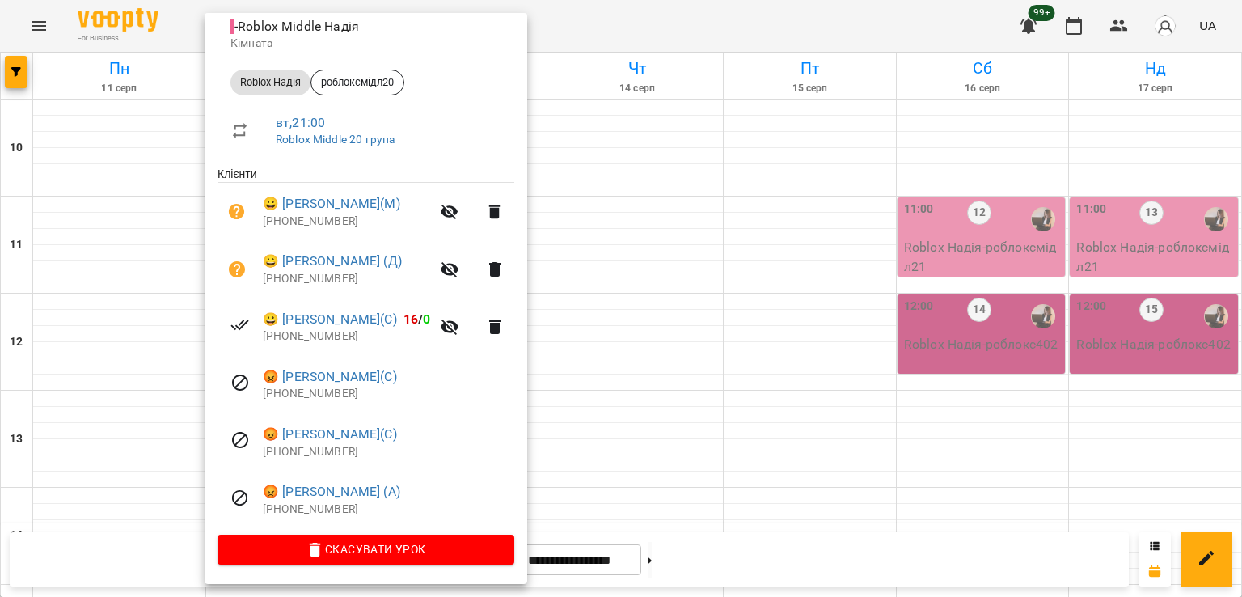
click at [623, 346] on div at bounding box center [621, 298] width 1242 height 597
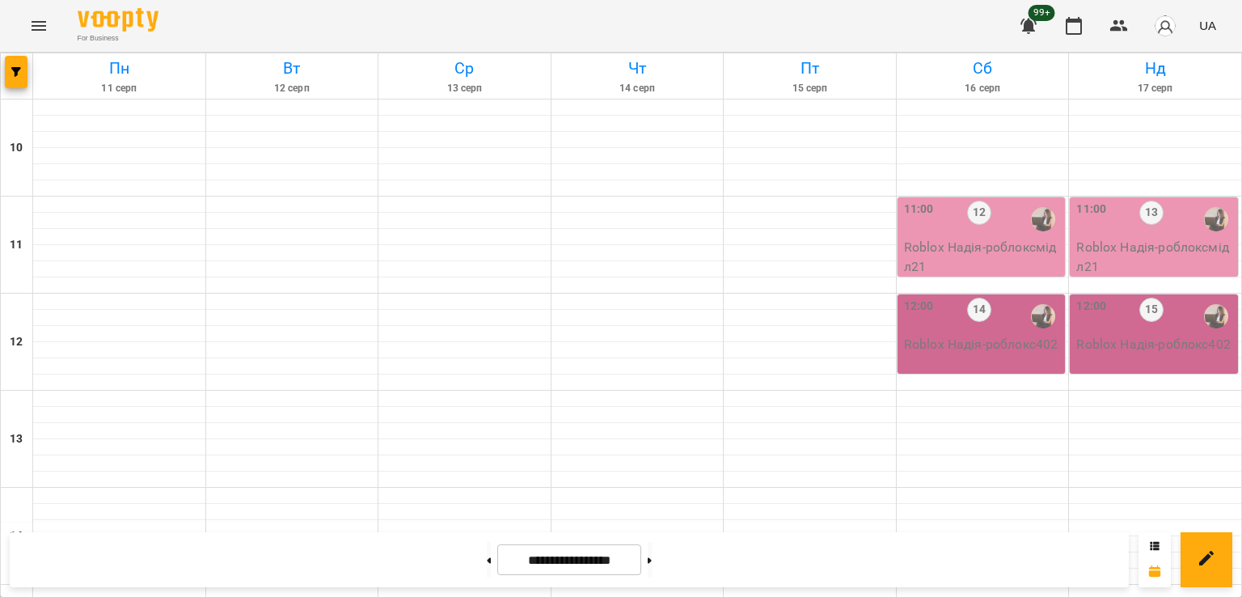
scroll to position [513, 0]
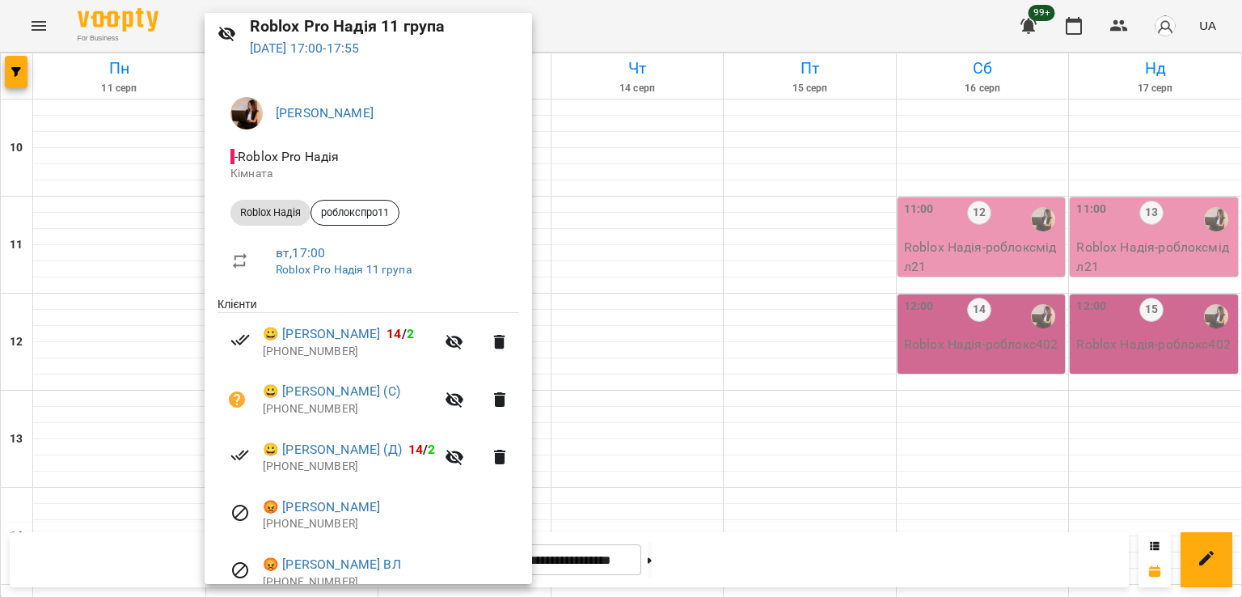
scroll to position [138, 0]
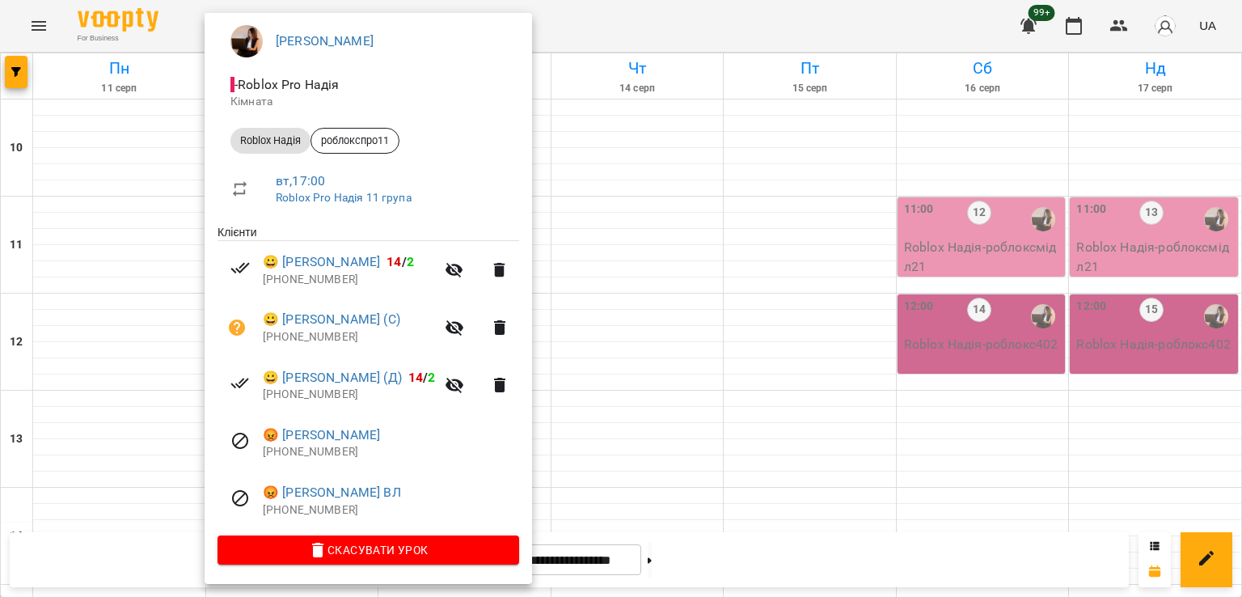
click at [602, 299] on div at bounding box center [621, 298] width 1242 height 597
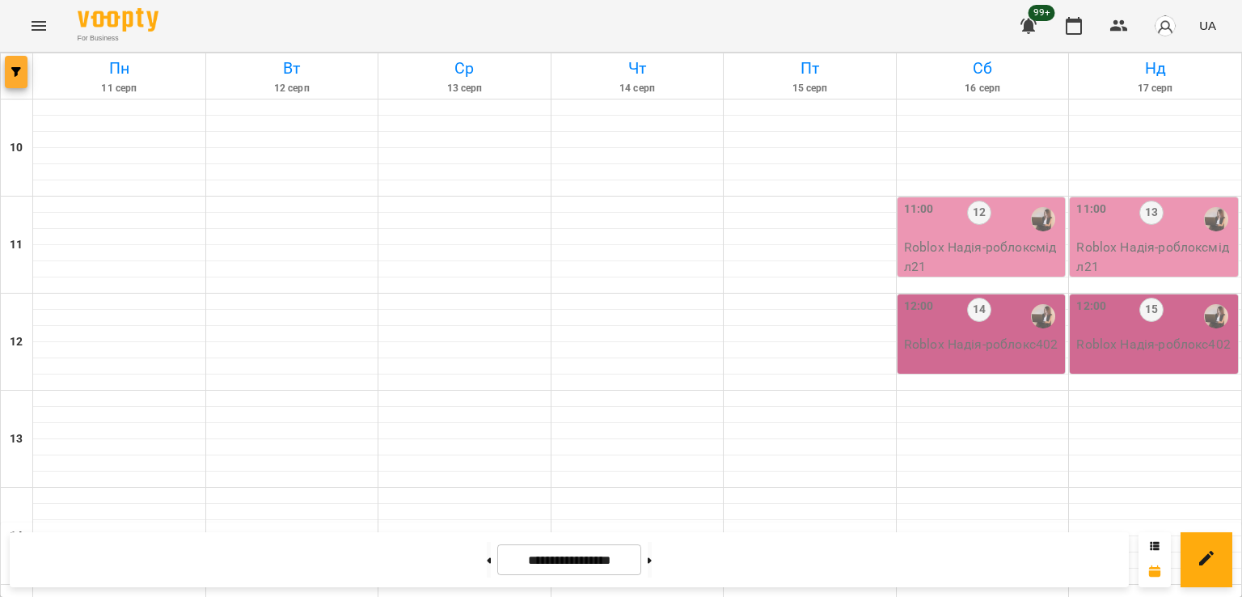
click at [15, 76] on icon "button" at bounding box center [16, 72] width 10 height 10
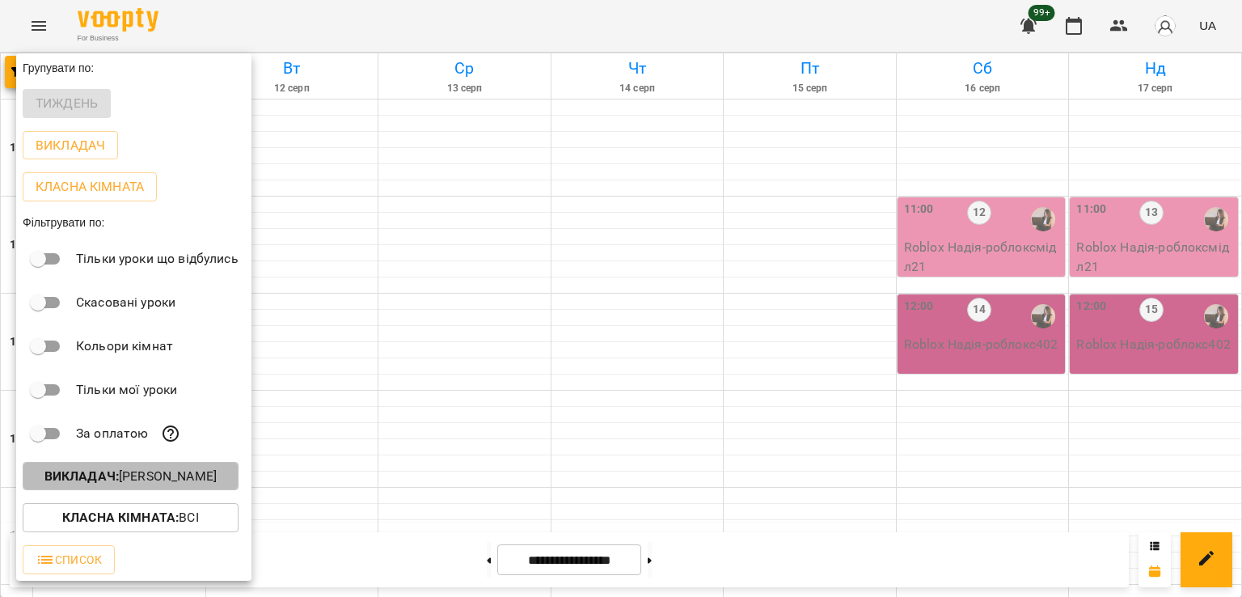
click at [141, 484] on p "Викладач : [PERSON_NAME]" at bounding box center [130, 476] width 172 height 19
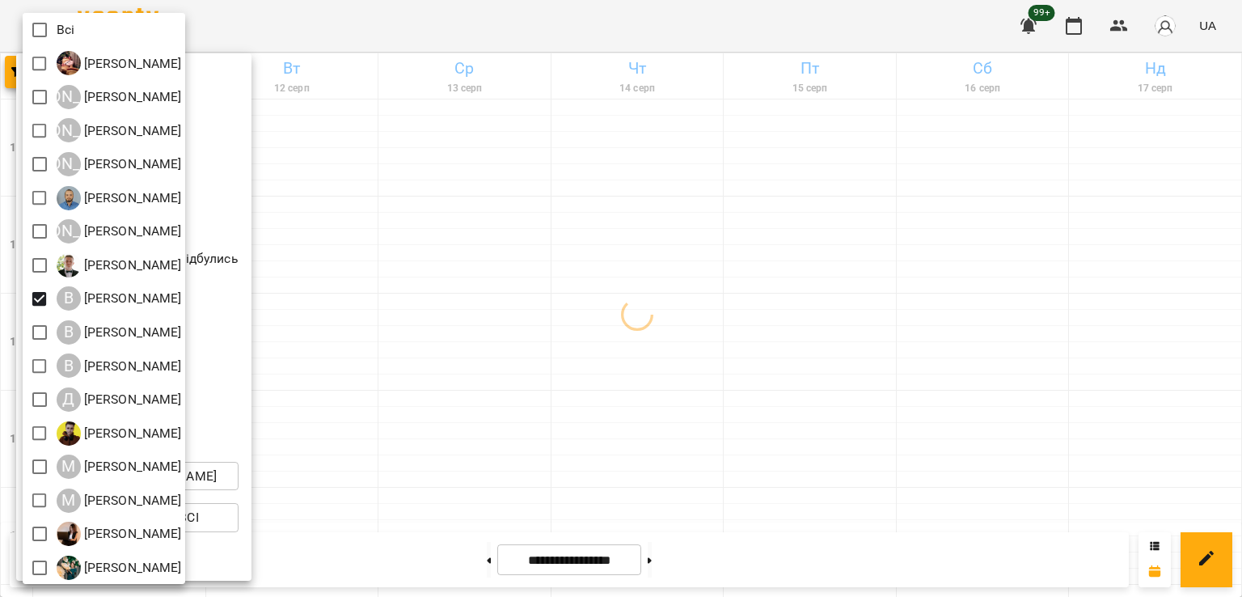
click at [689, 264] on div at bounding box center [621, 298] width 1242 height 597
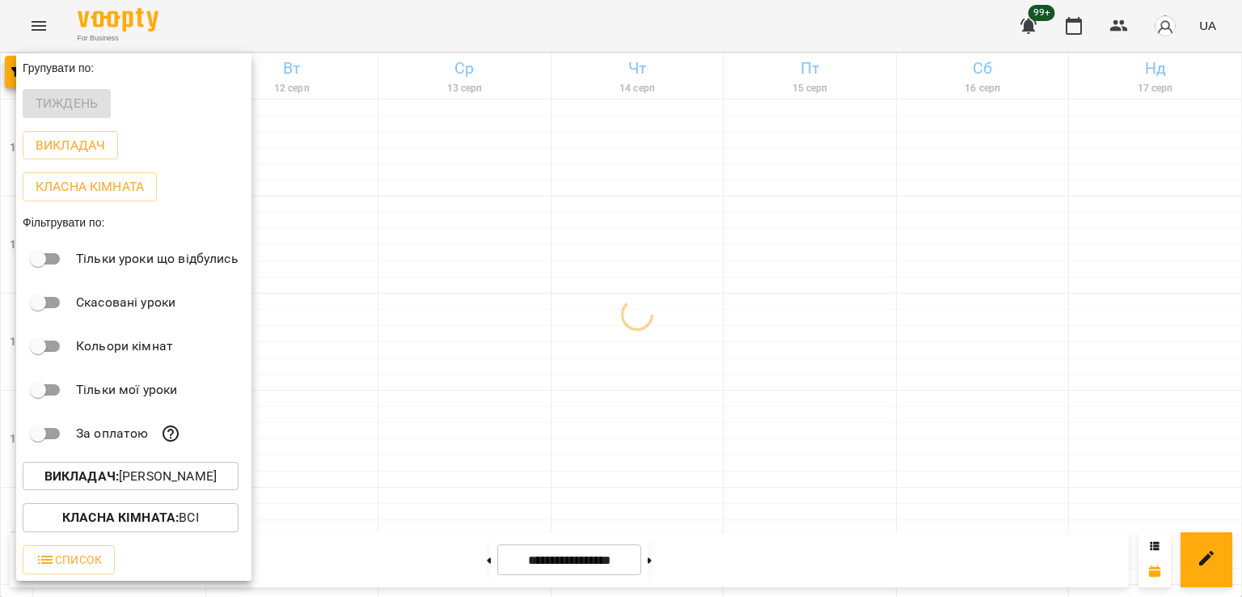
click at [618, 313] on div "Всі [PERSON_NAME] А [PERSON_NAME] А [PERSON_NAME] А [PERSON_NAME] [PERSON_NAME]…" at bounding box center [621, 298] width 1242 height 597
click at [621, 308] on div at bounding box center [621, 298] width 1242 height 597
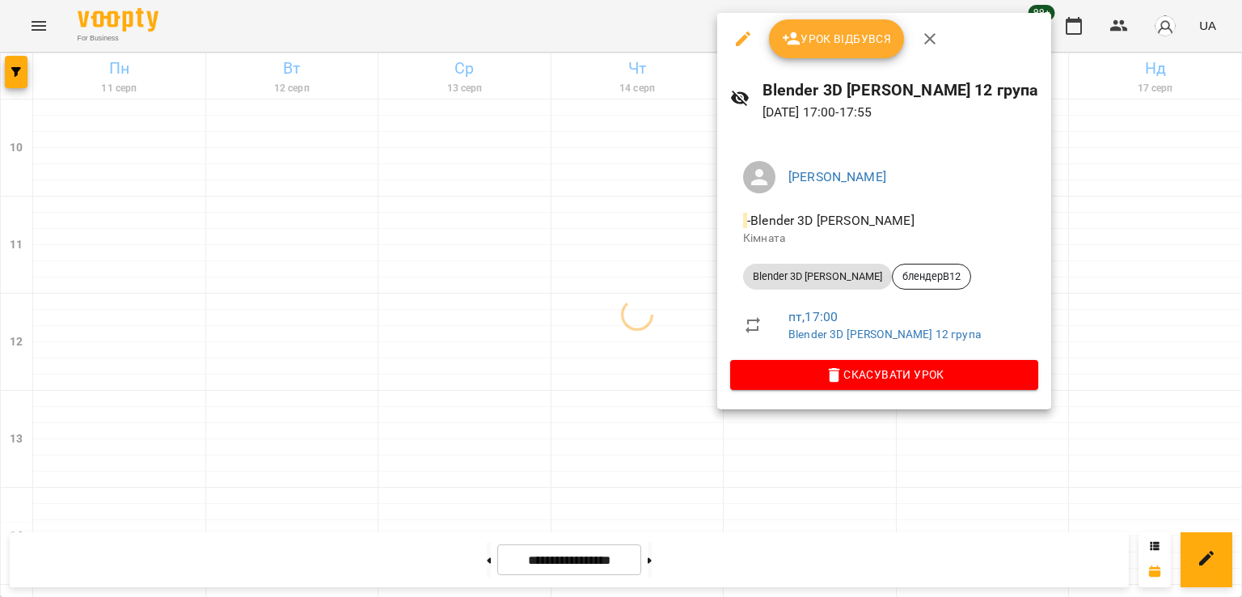
click at [628, 324] on div at bounding box center [621, 298] width 1242 height 597
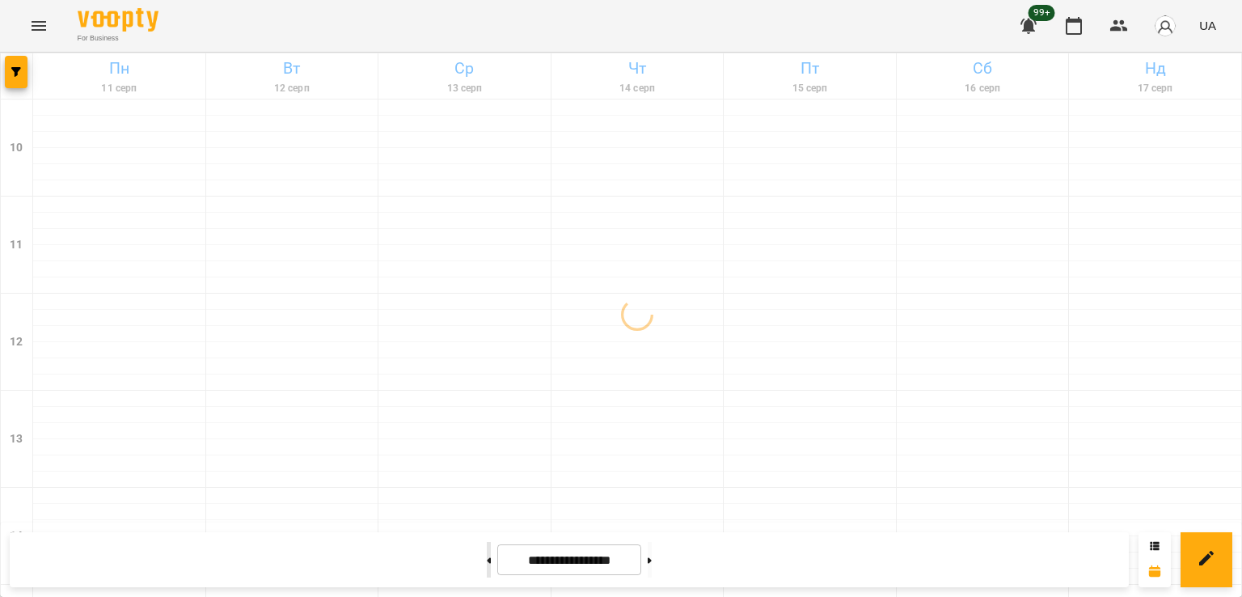
click at [487, 551] on button at bounding box center [489, 560] width 4 height 36
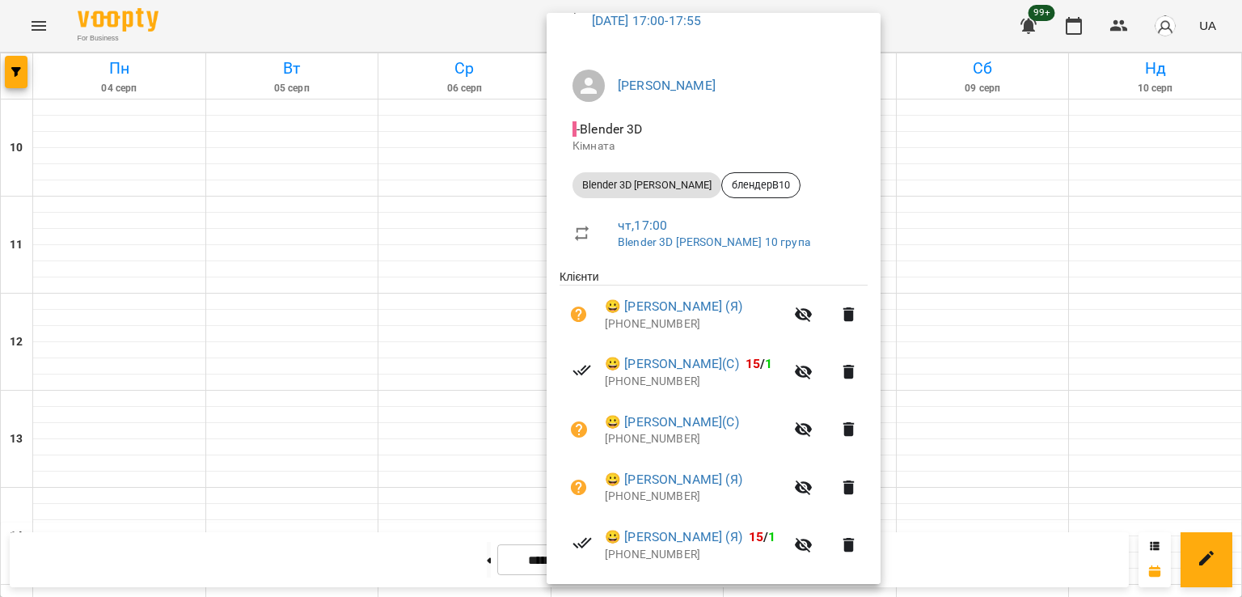
scroll to position [196, 0]
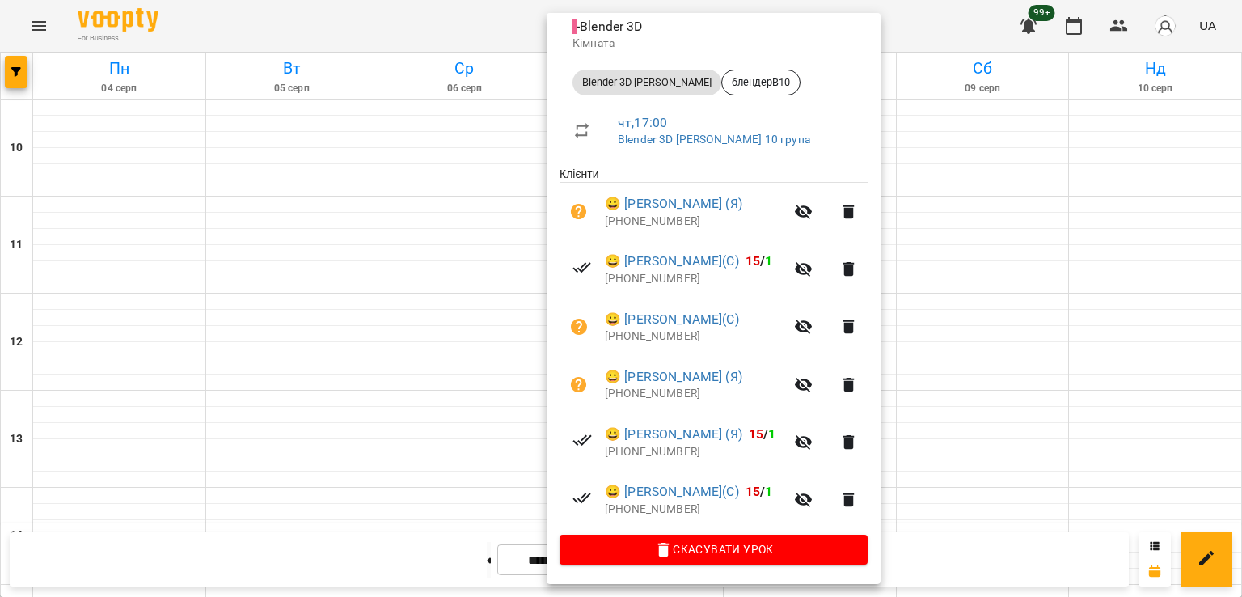
click at [488, 319] on div at bounding box center [621, 298] width 1242 height 597
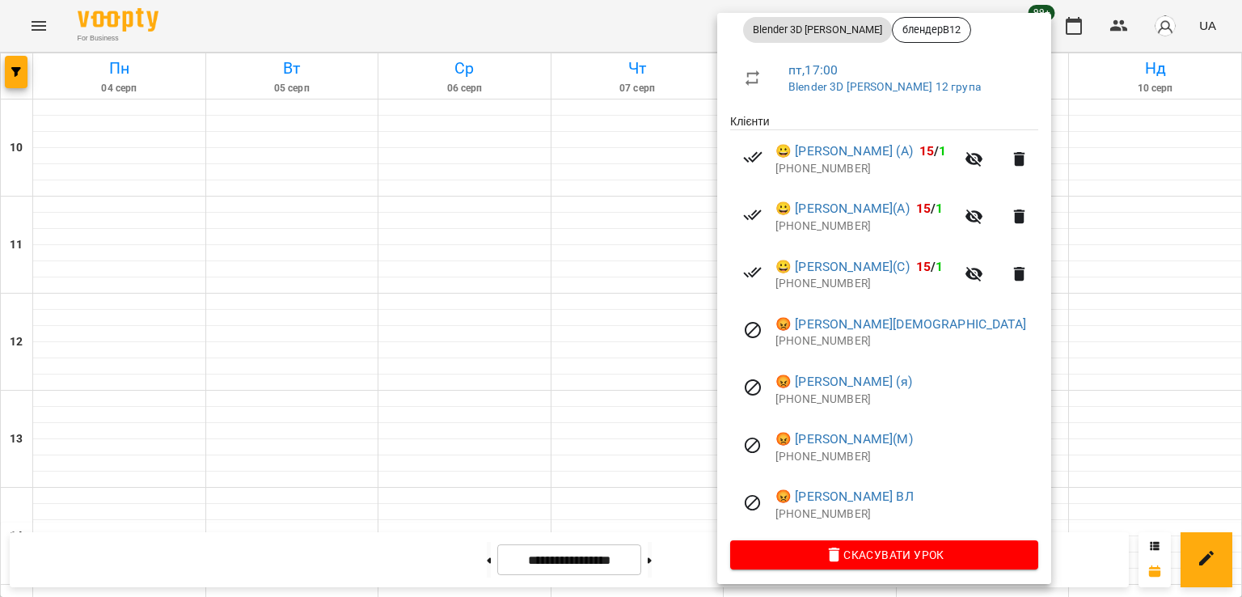
scroll to position [253, 0]
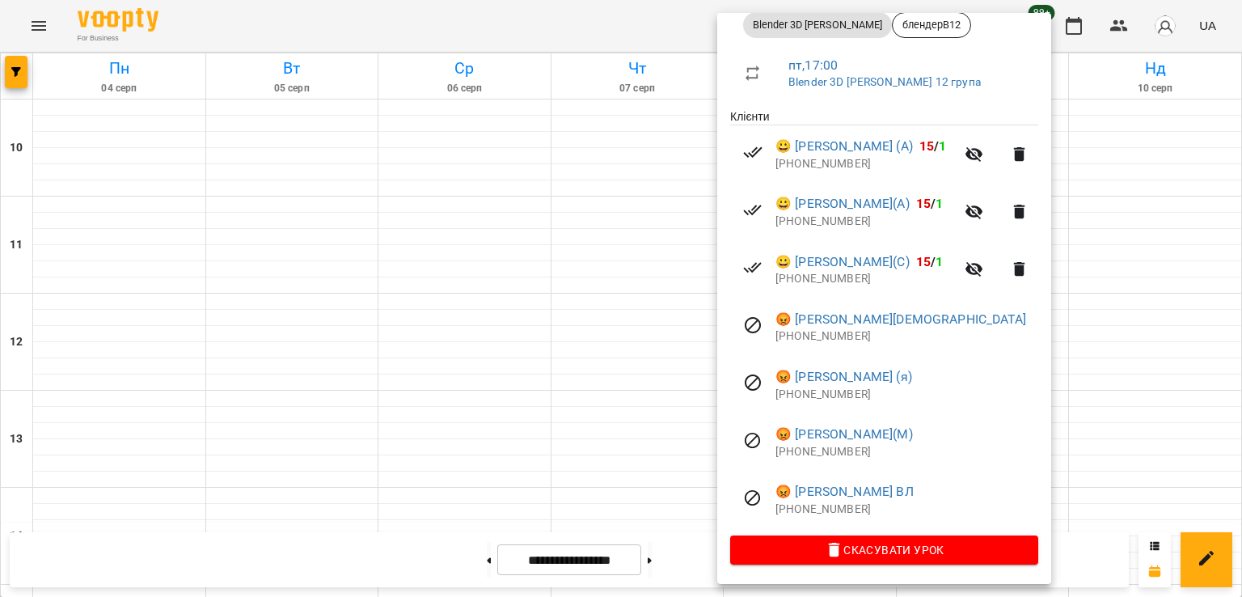
click at [624, 295] on div at bounding box center [621, 298] width 1242 height 597
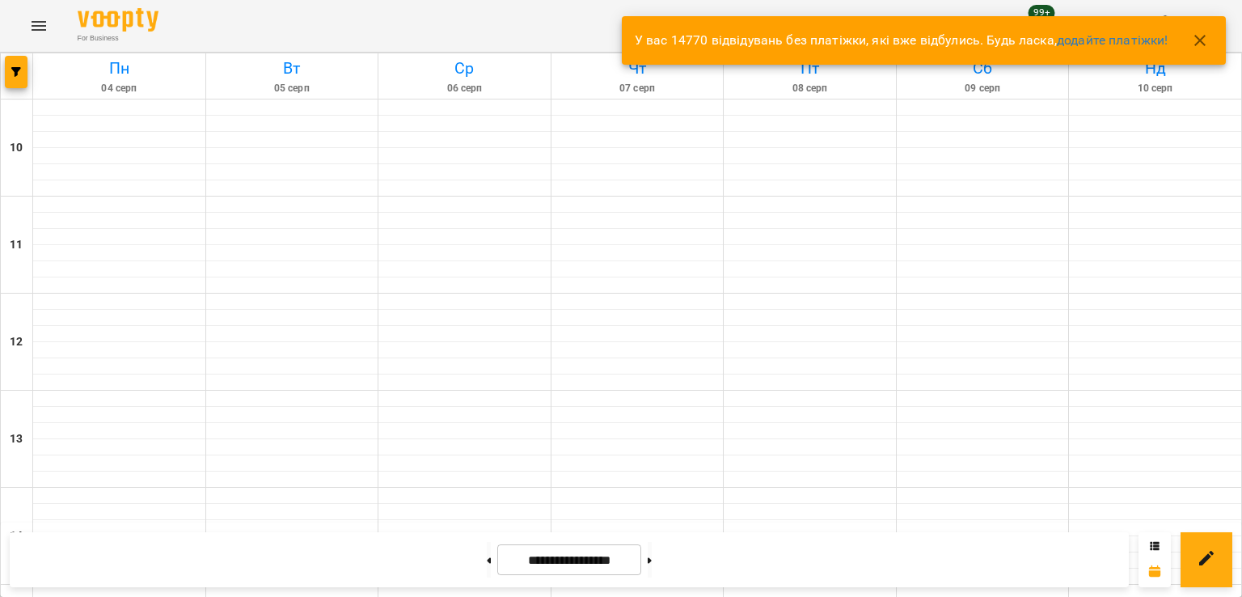
scroll to position [594, 0]
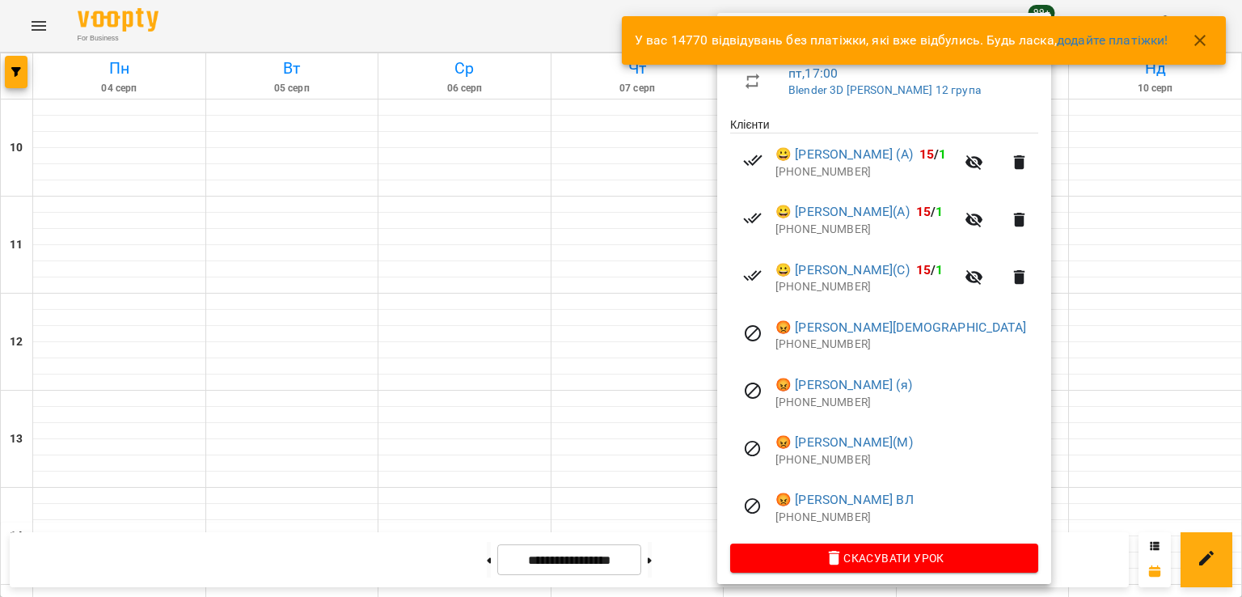
scroll to position [253, 0]
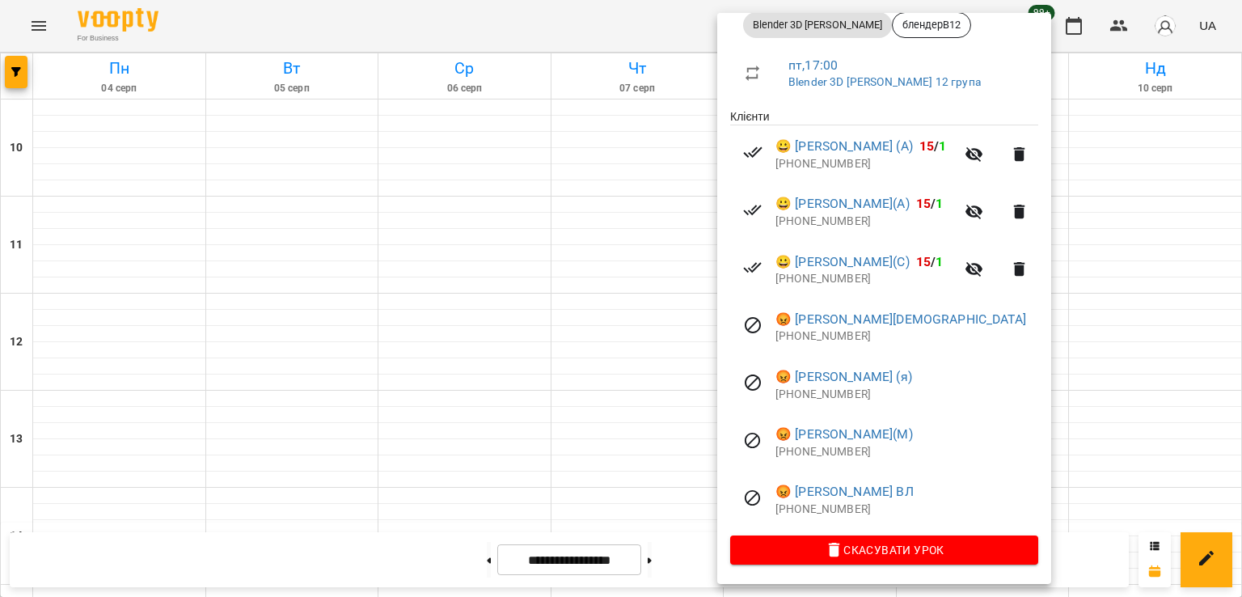
click at [458, 224] on div at bounding box center [621, 298] width 1242 height 597
